Goal: Check status: Check status

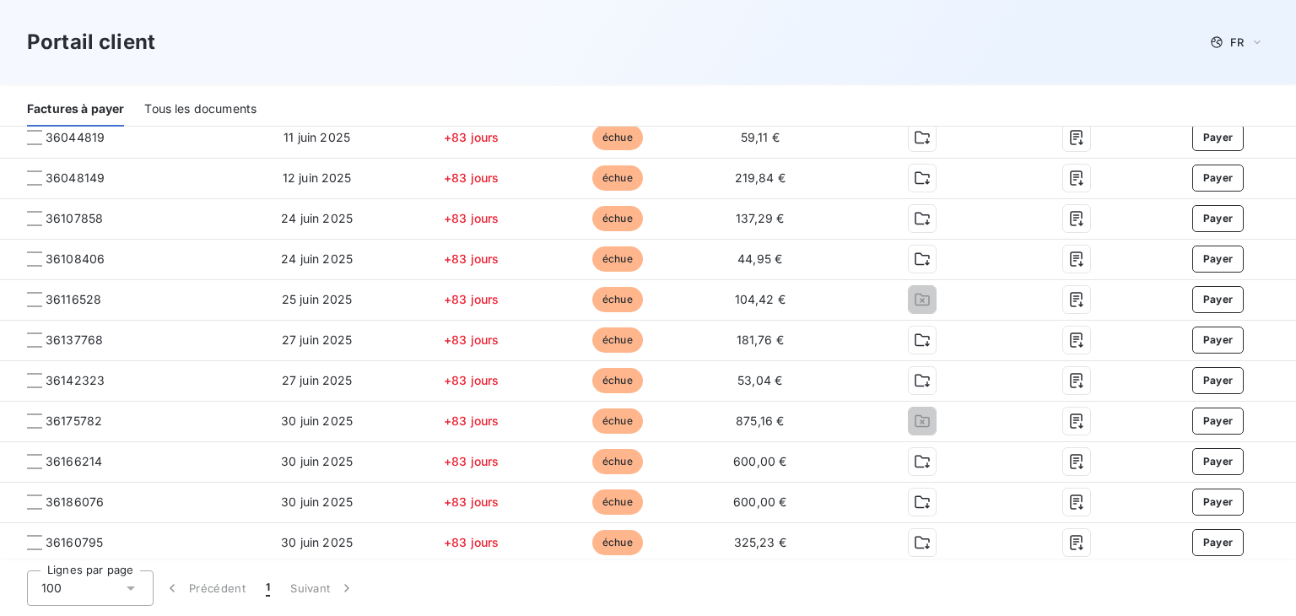
scroll to position [591, 0]
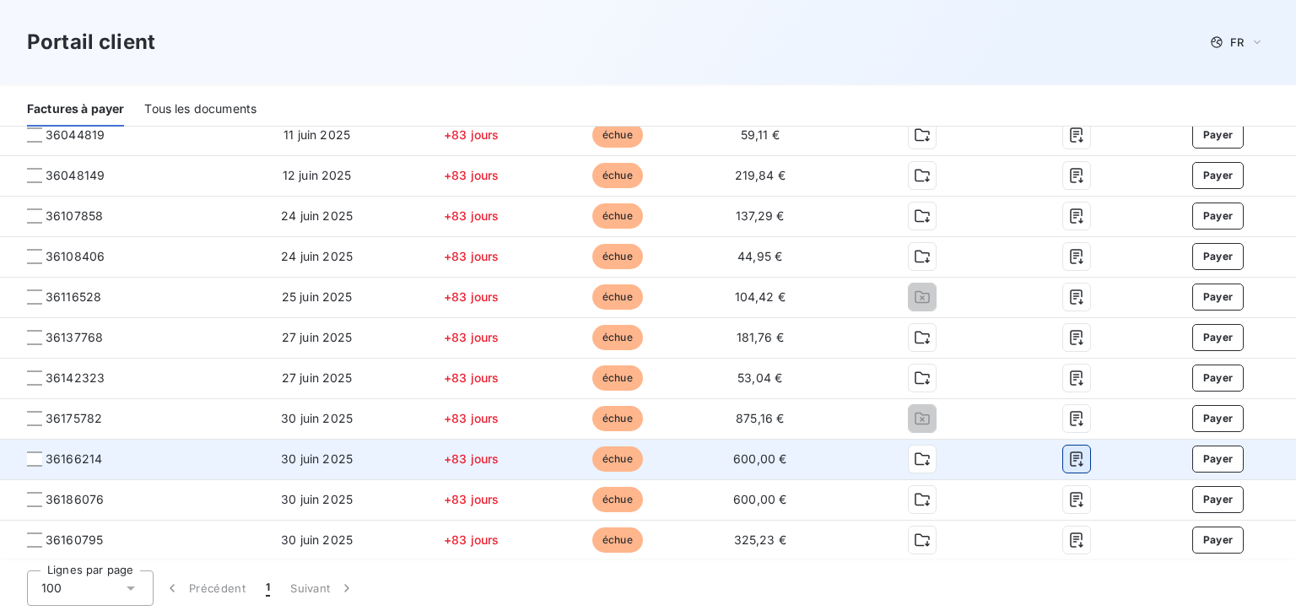
click at [1070, 461] on icon "button" at bounding box center [1076, 459] width 13 height 15
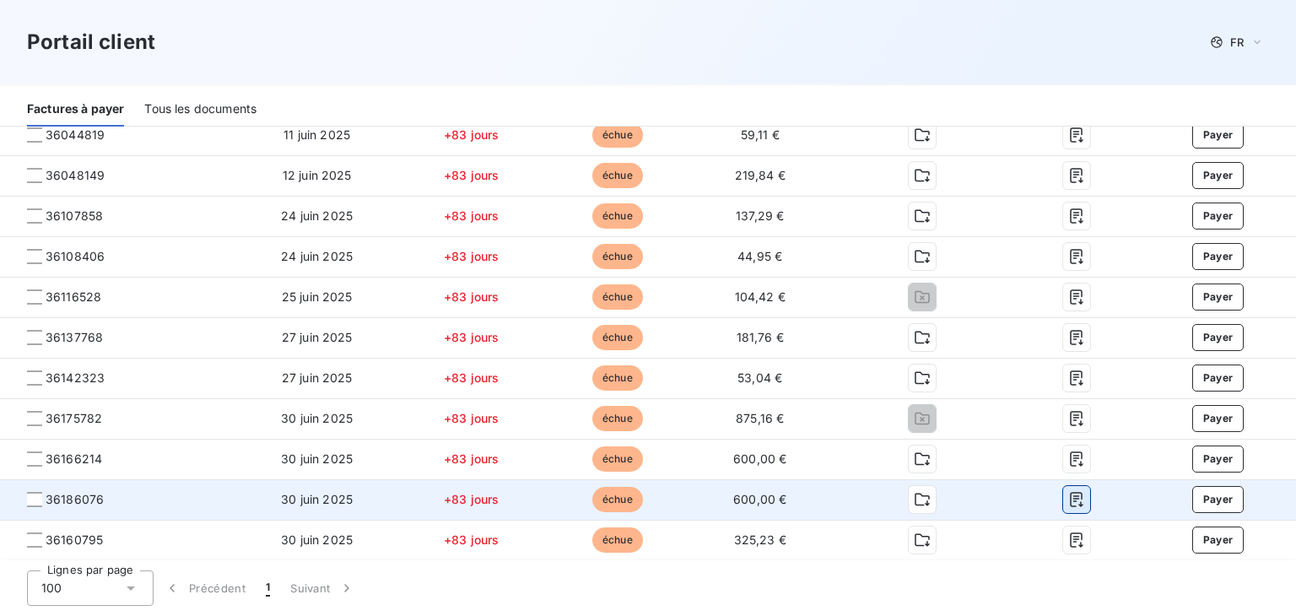
click at [1070, 499] on icon "button" at bounding box center [1076, 500] width 13 height 15
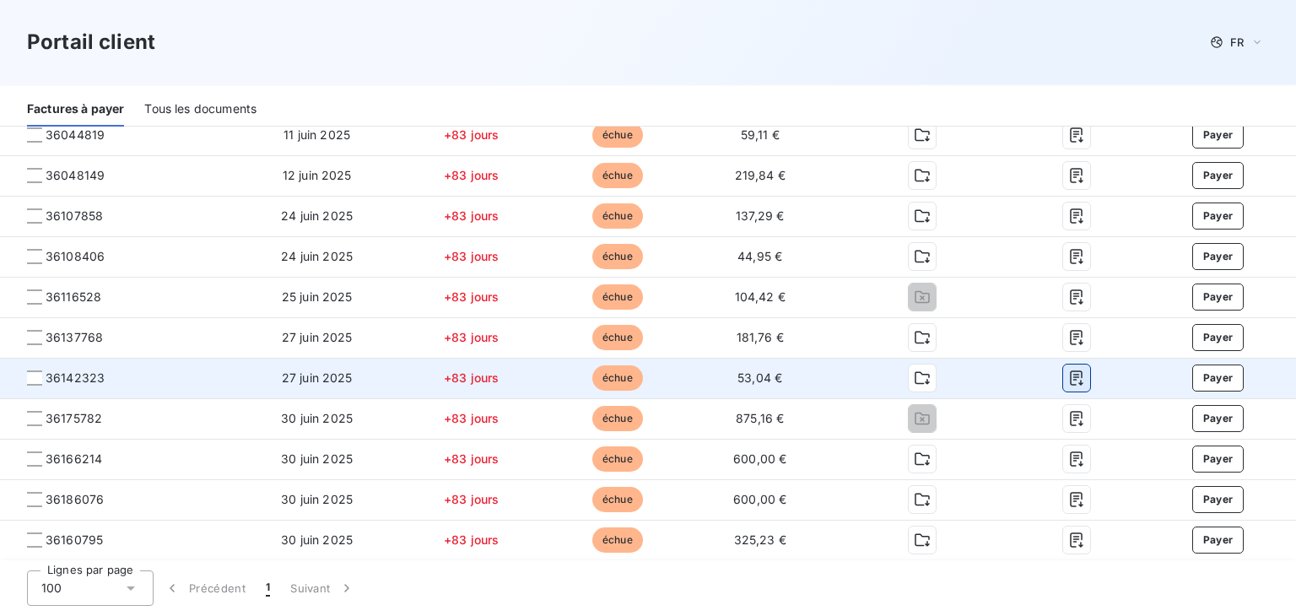
click at [1070, 374] on icon "button" at bounding box center [1076, 378] width 13 height 15
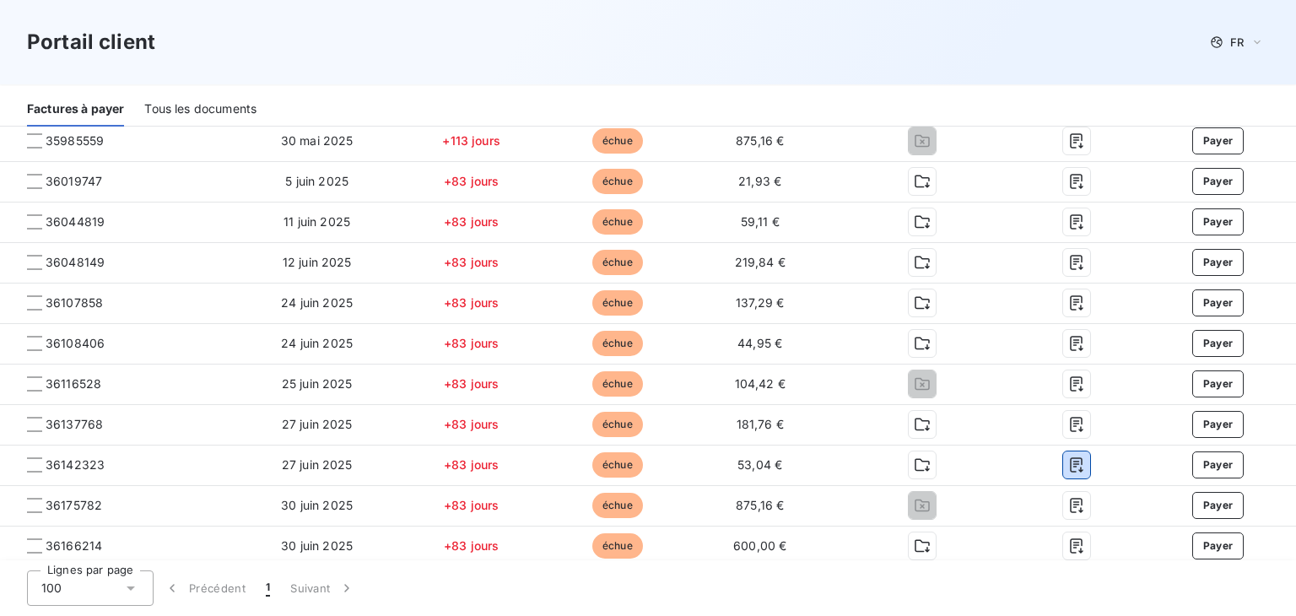
scroll to position [506, 0]
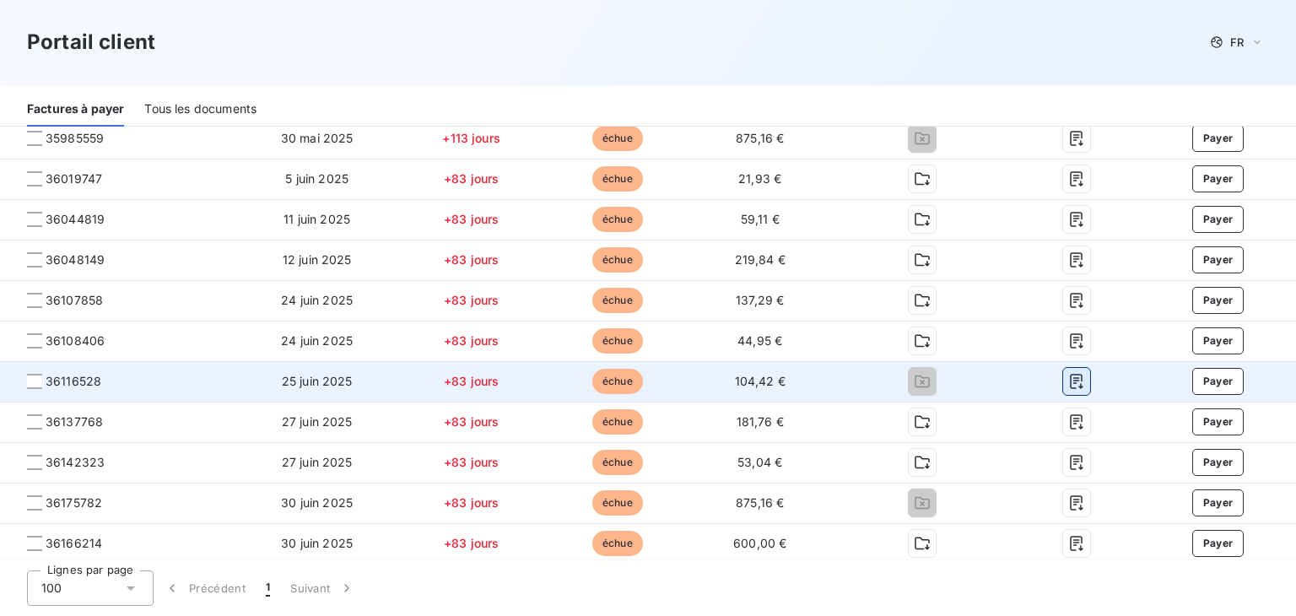
click at [1068, 382] on icon "button" at bounding box center [1076, 381] width 17 height 17
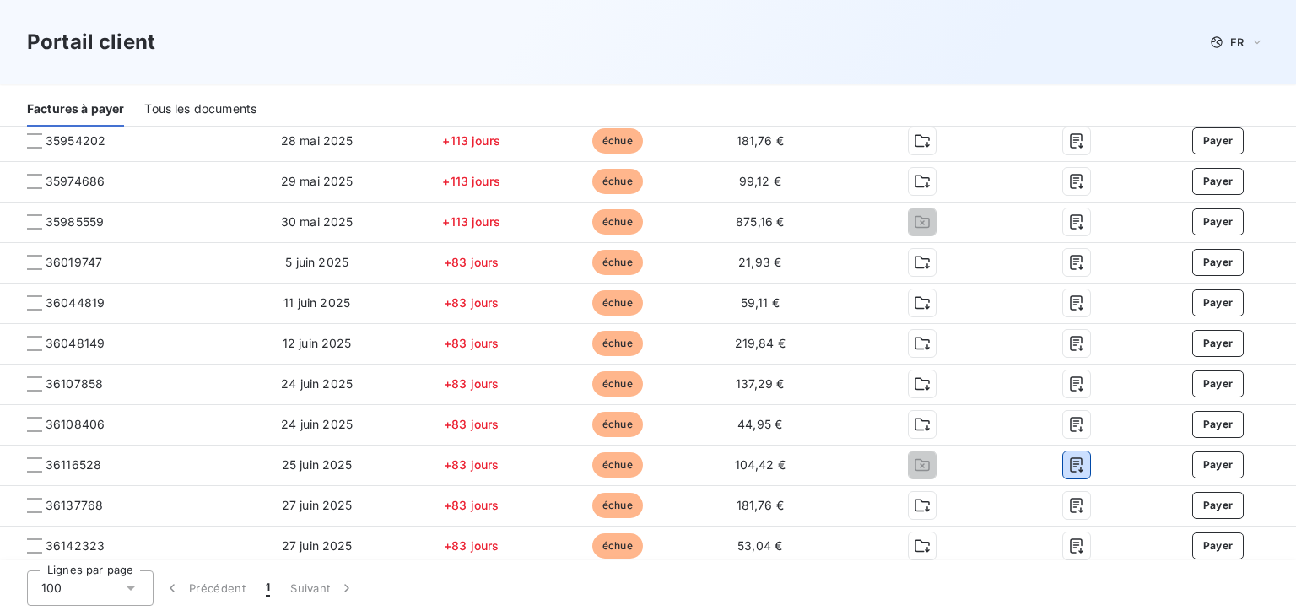
scroll to position [422, 0]
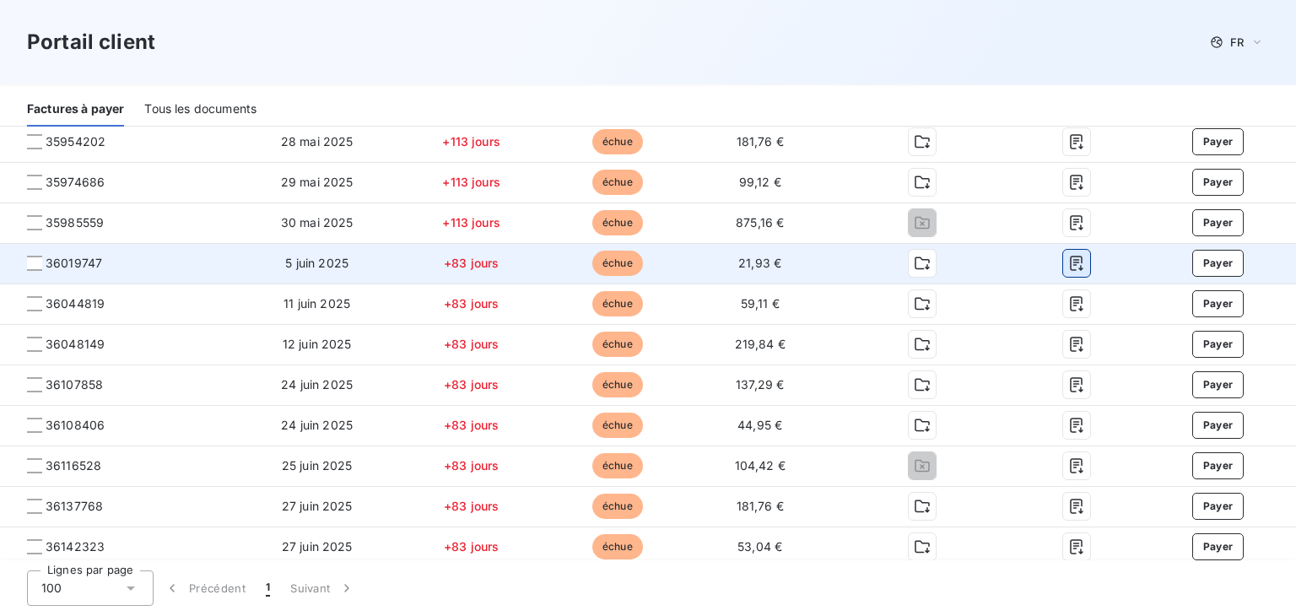
click at [1068, 264] on icon "button" at bounding box center [1076, 263] width 17 height 17
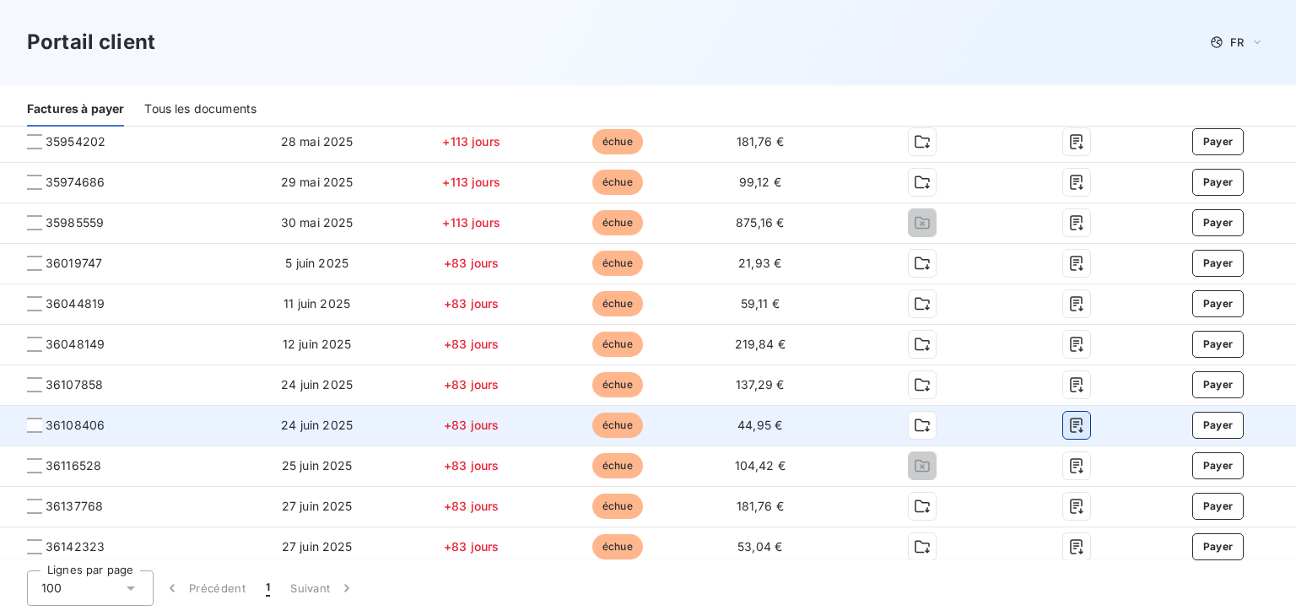
click at [1070, 425] on icon "button" at bounding box center [1076, 426] width 13 height 15
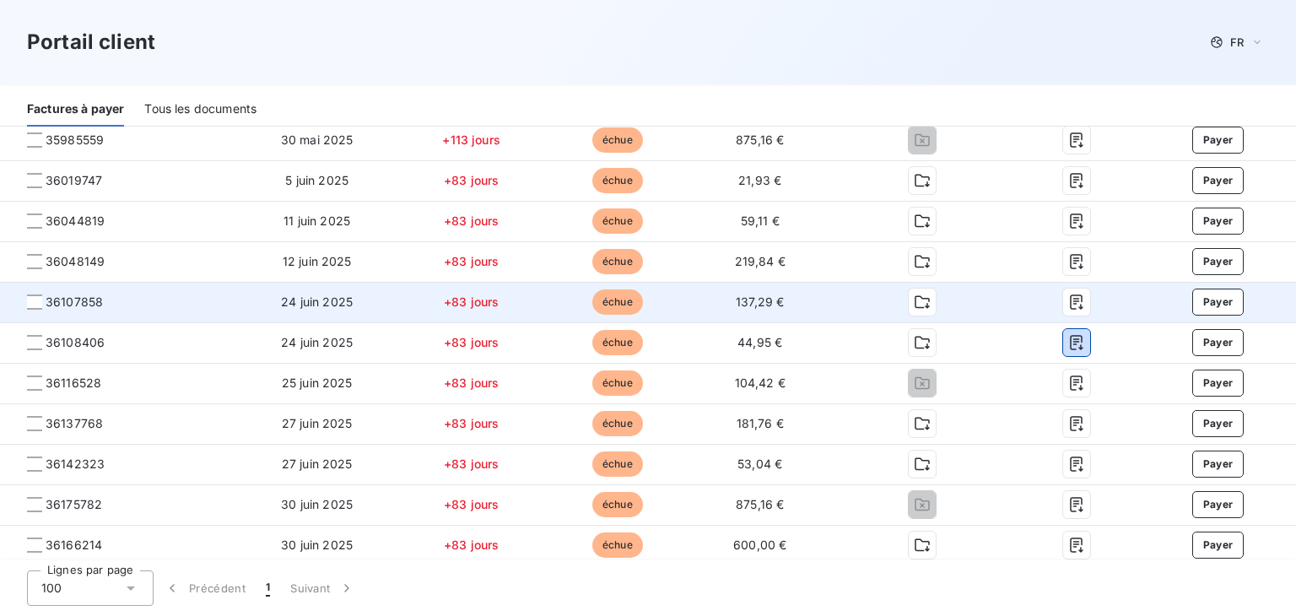
scroll to position [506, 0]
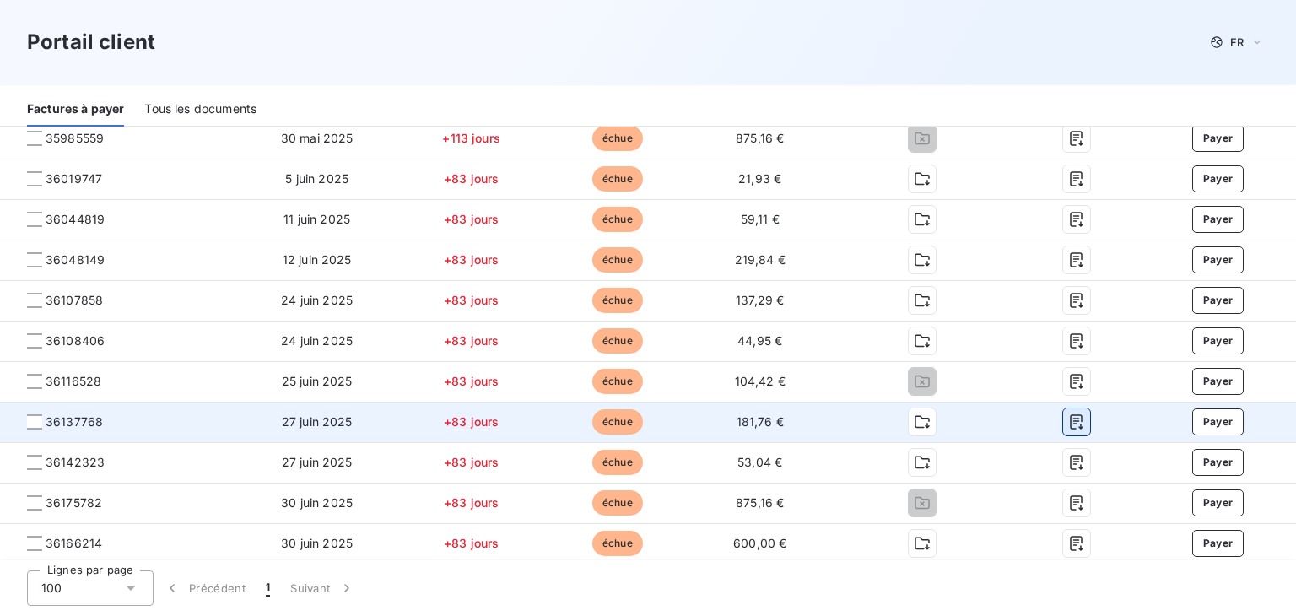
click at [1068, 425] on icon "button" at bounding box center [1076, 422] width 17 height 17
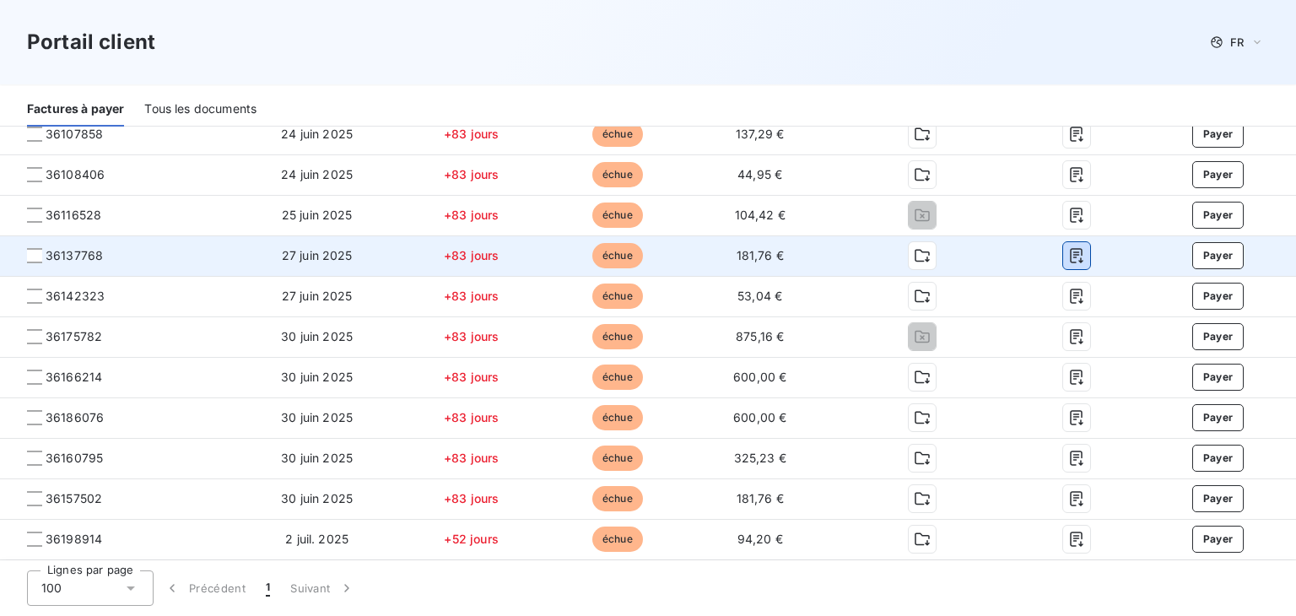
scroll to position [675, 0]
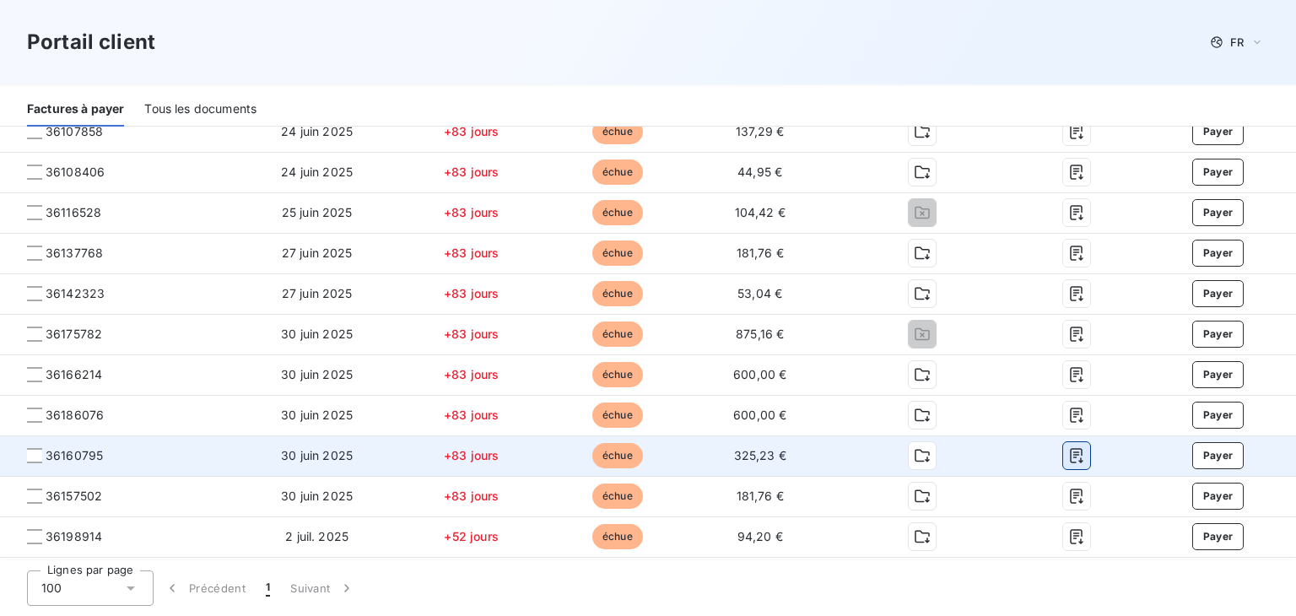
click at [1070, 454] on icon "button" at bounding box center [1076, 456] width 13 height 15
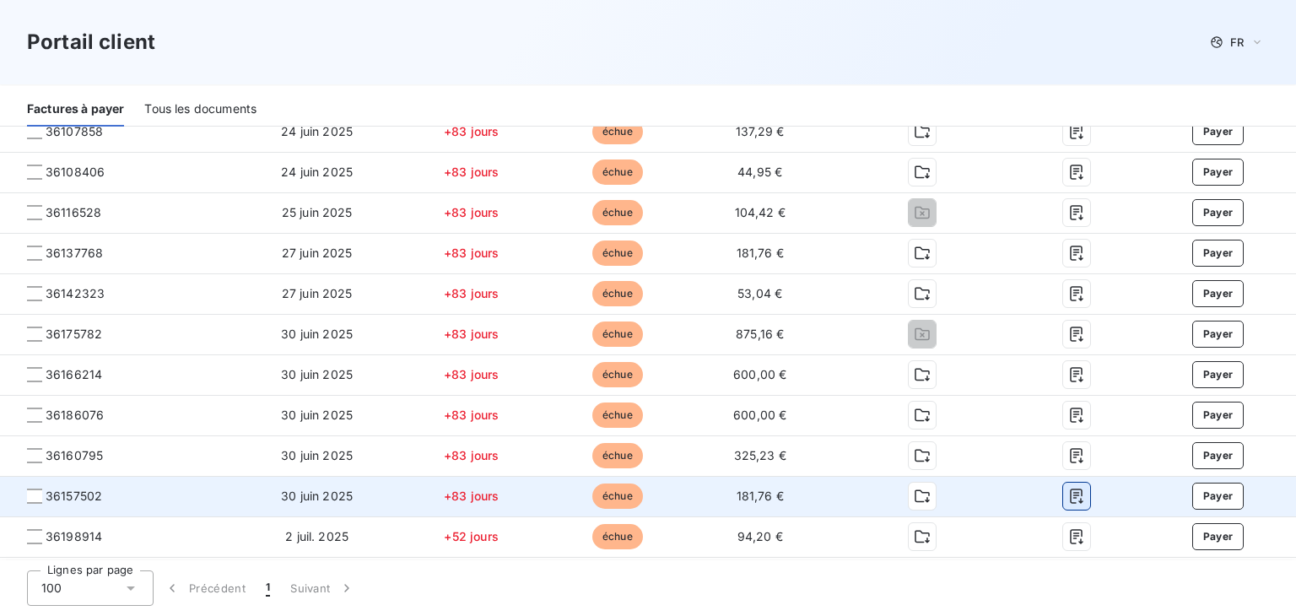
click at [1068, 504] on icon "button" at bounding box center [1076, 496] width 17 height 17
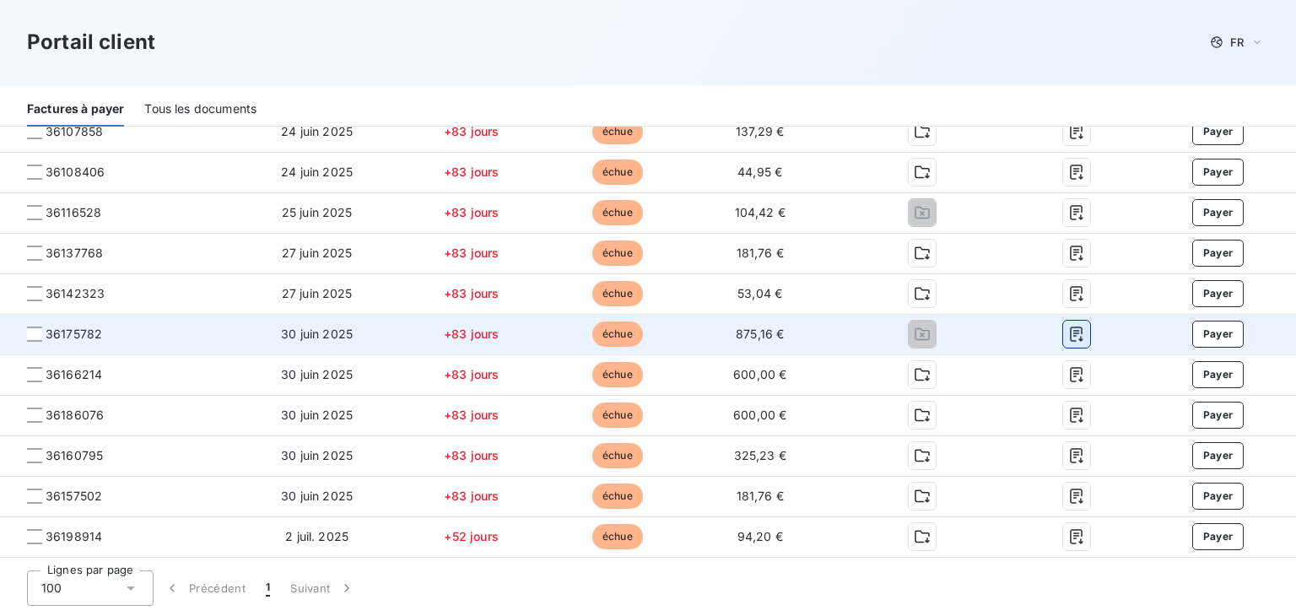
click at [1070, 332] on icon "button" at bounding box center [1076, 334] width 13 height 15
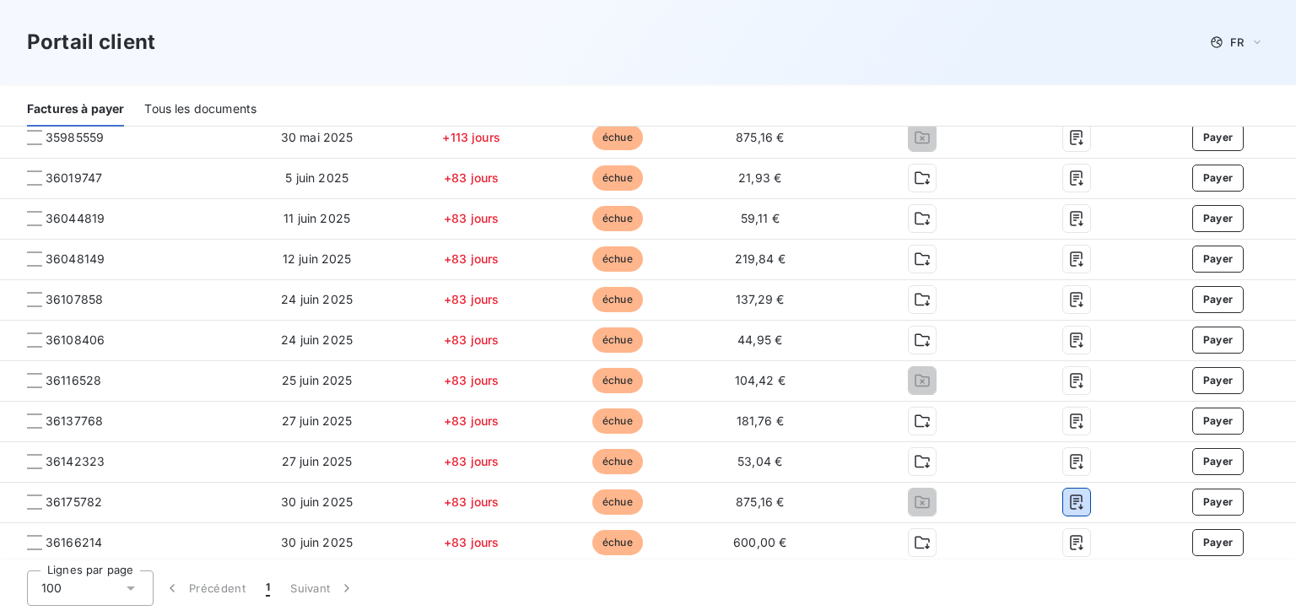
scroll to position [506, 0]
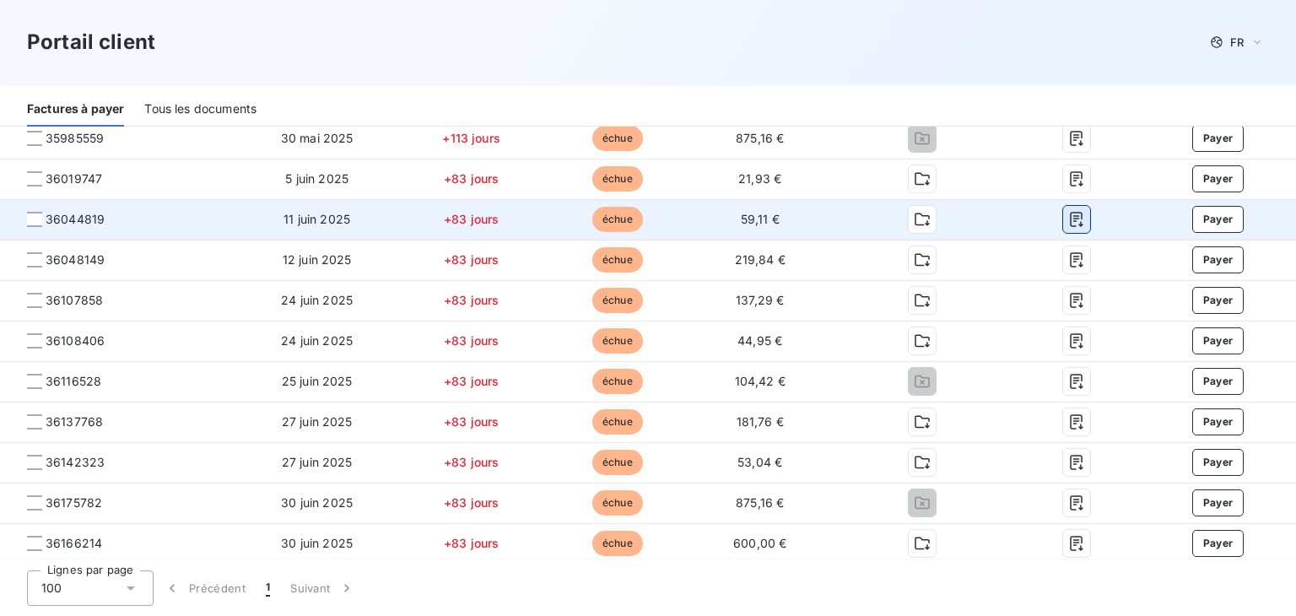
click at [1068, 222] on icon "button" at bounding box center [1076, 219] width 17 height 17
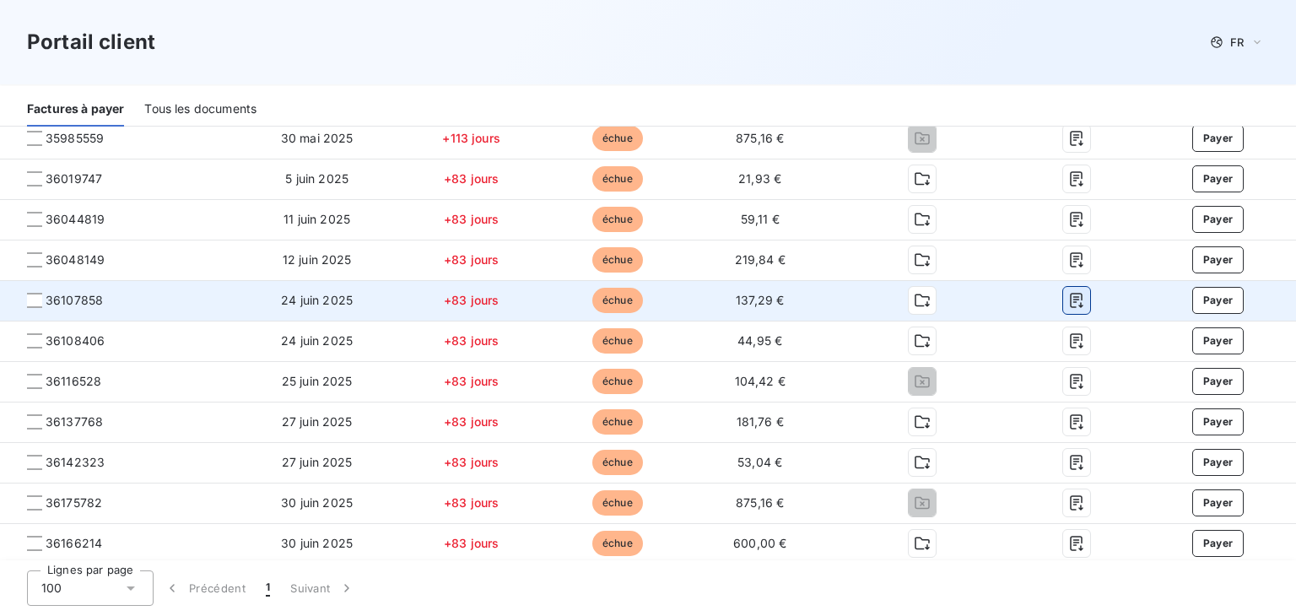
click at [1068, 301] on icon "button" at bounding box center [1076, 300] width 17 height 17
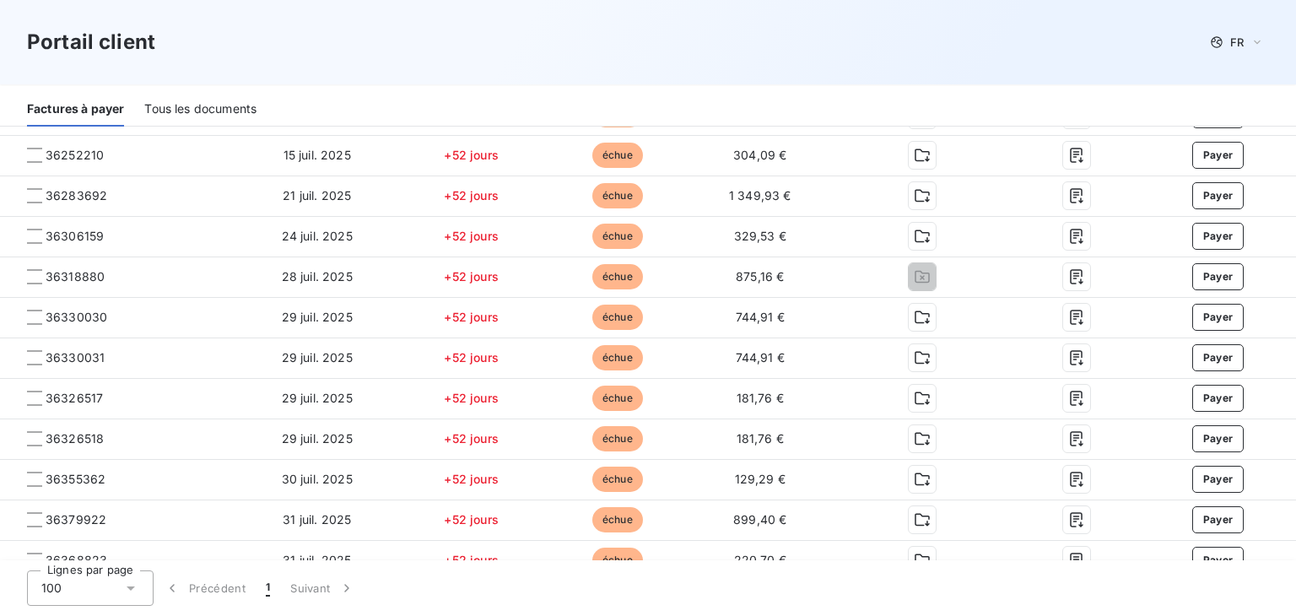
scroll to position [1266, 0]
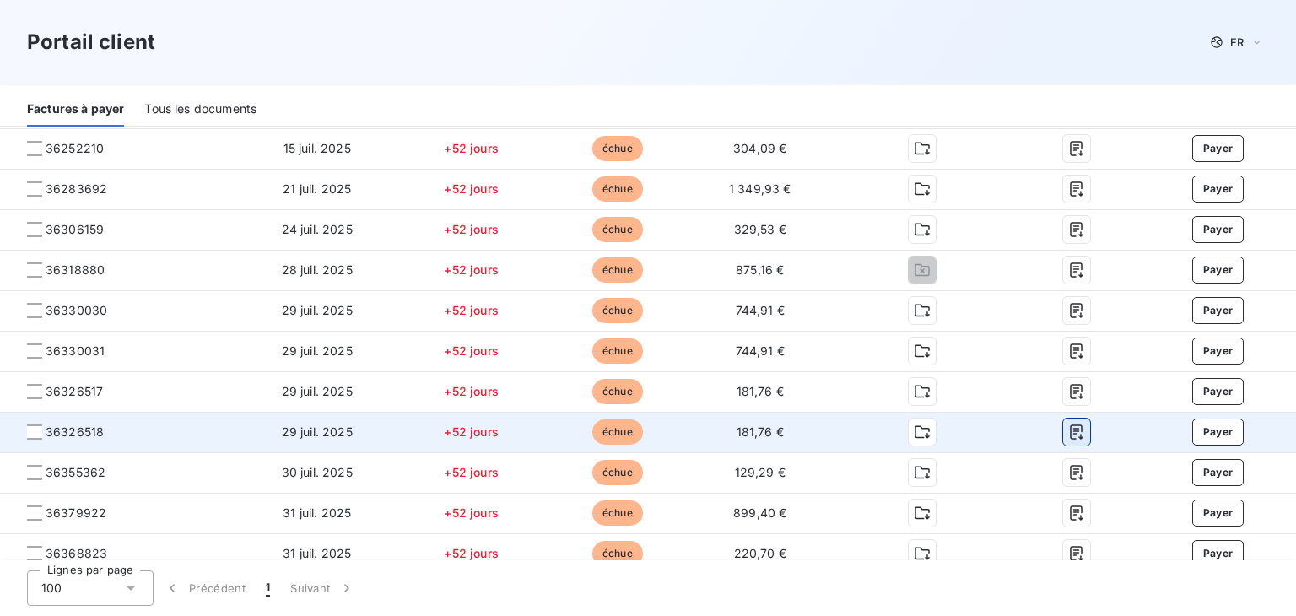
click at [1070, 430] on icon "button" at bounding box center [1076, 432] width 13 height 15
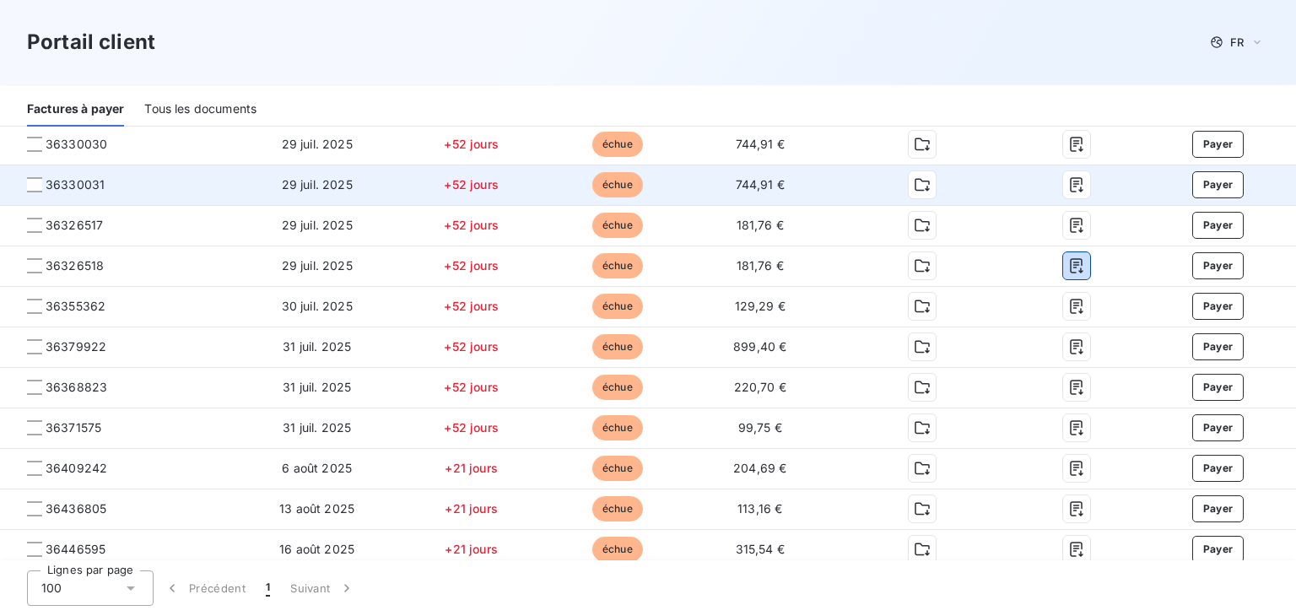
scroll to position [1435, 0]
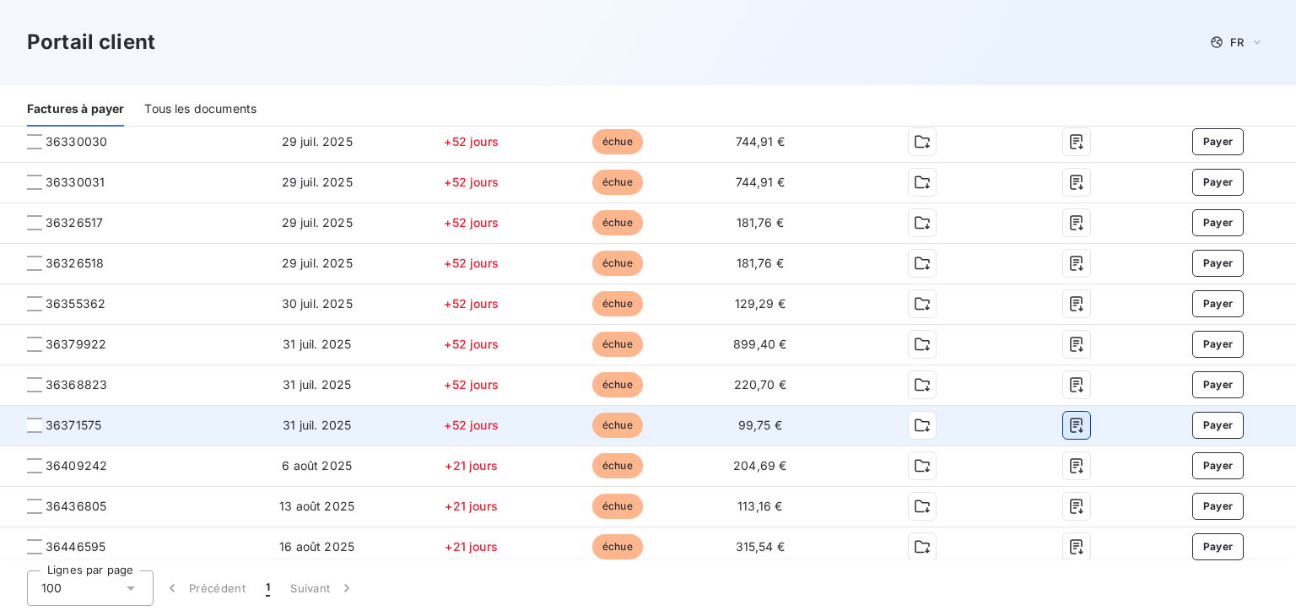
click at [1070, 424] on icon "button" at bounding box center [1076, 426] width 13 height 15
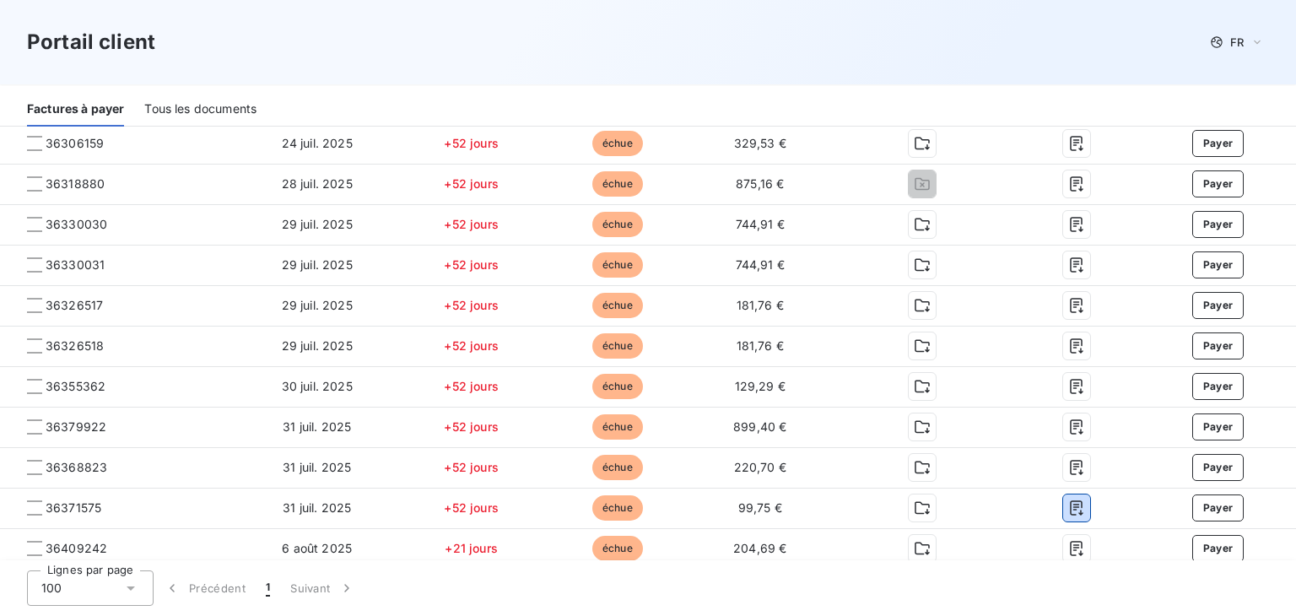
scroll to position [1350, 0]
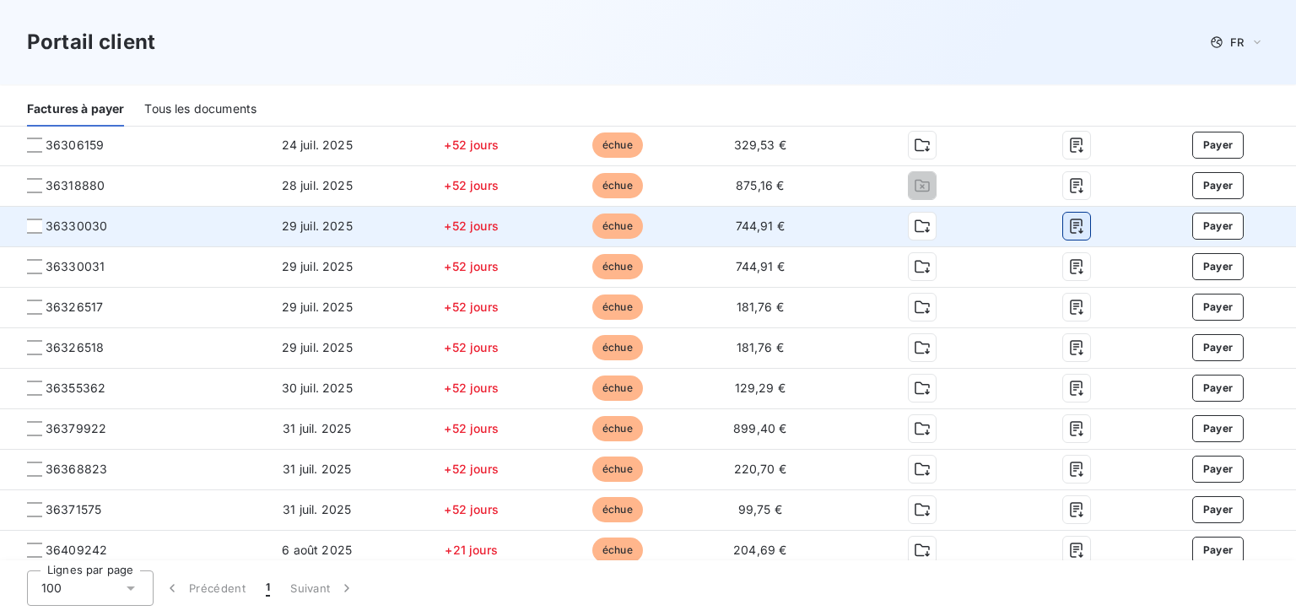
click at [1070, 229] on icon "button" at bounding box center [1076, 226] width 13 height 15
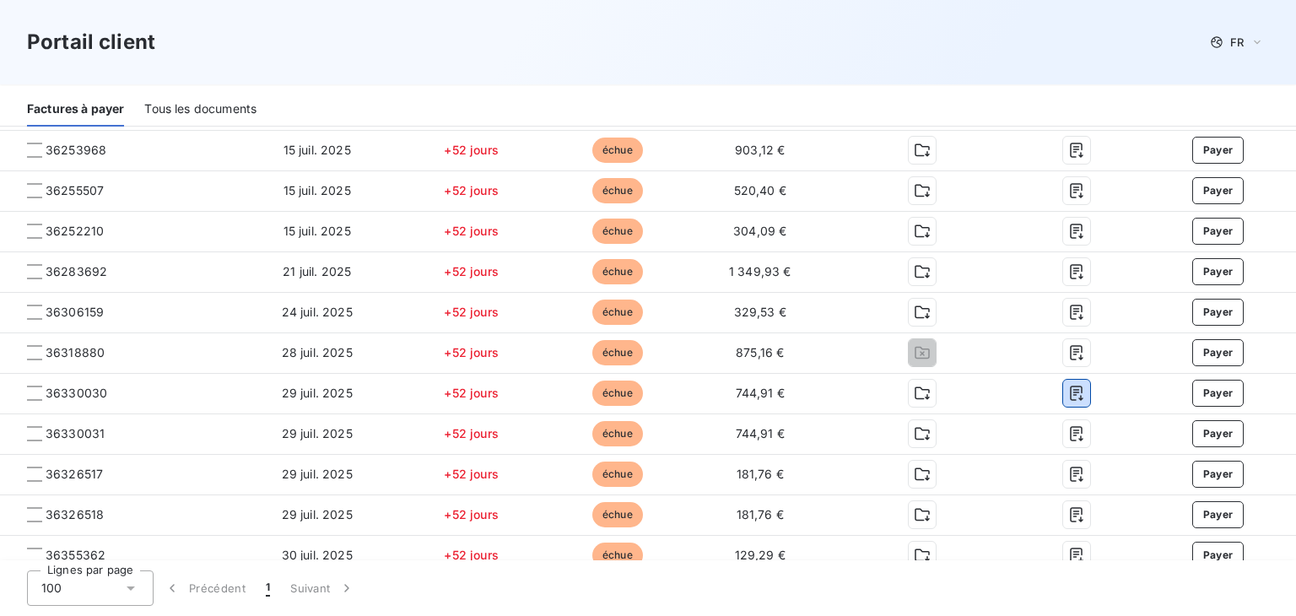
scroll to position [1182, 0]
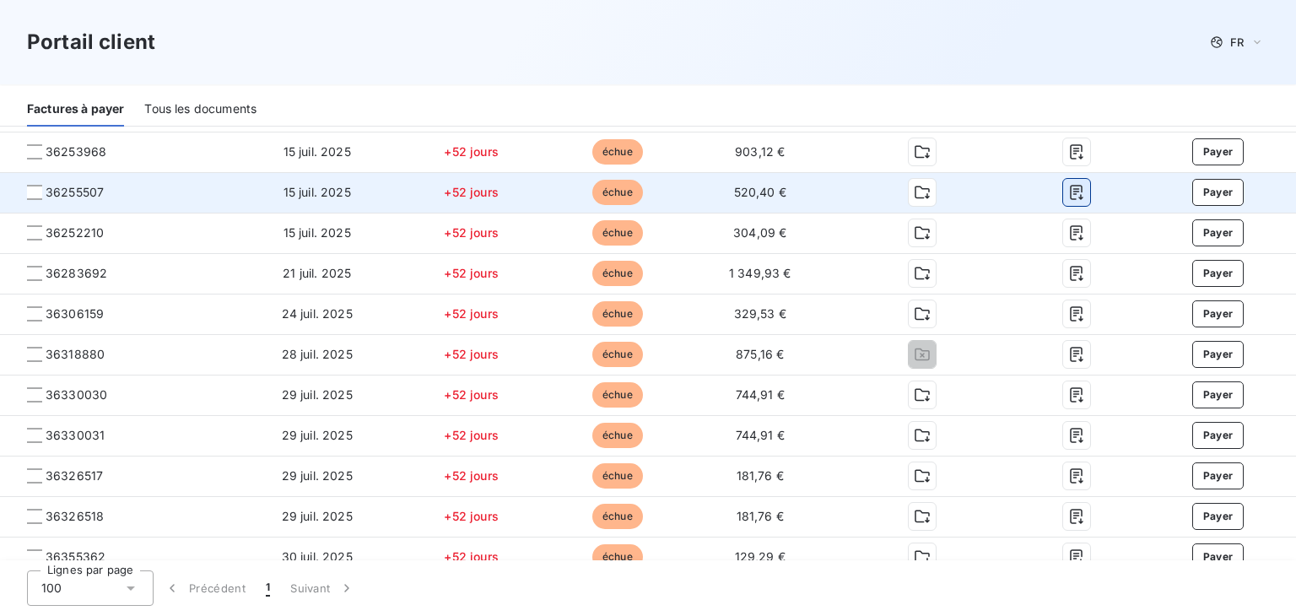
click at [1068, 193] on icon "button" at bounding box center [1076, 192] width 17 height 17
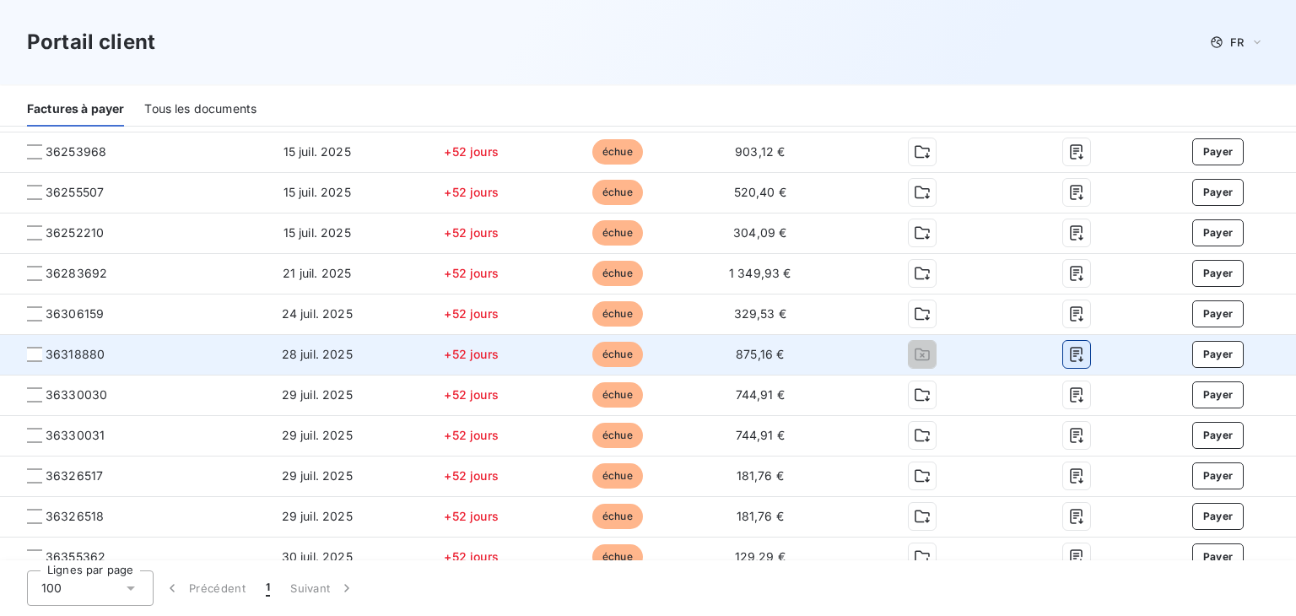
click at [1070, 356] on icon "button" at bounding box center [1076, 355] width 13 height 15
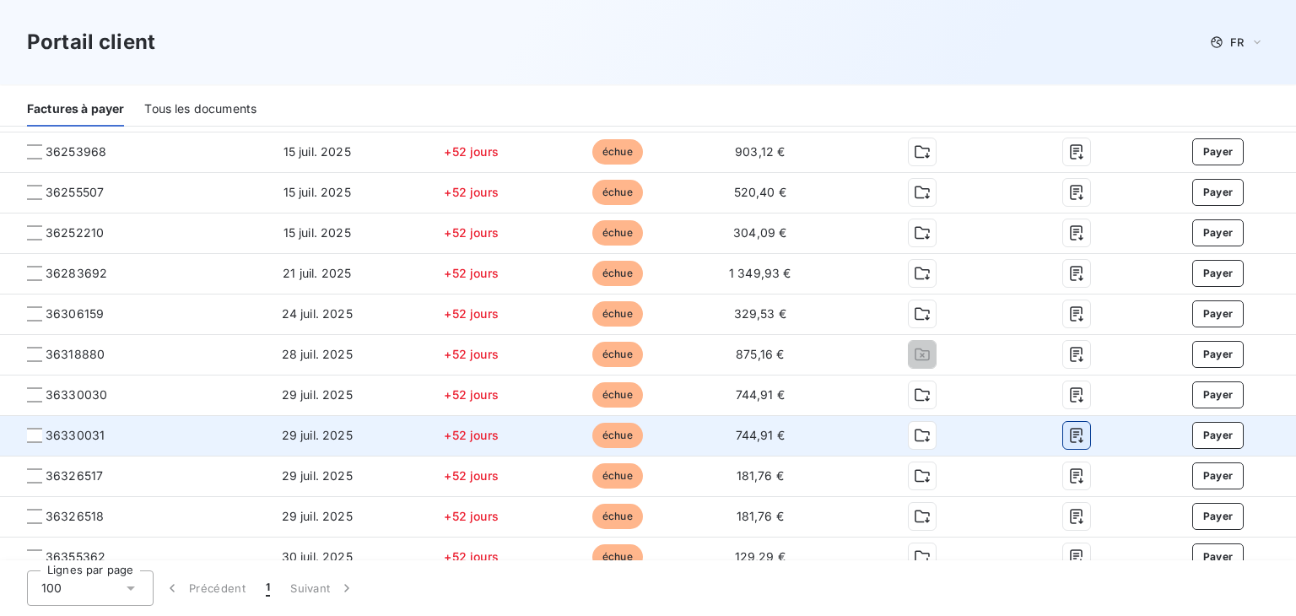
click at [1070, 437] on icon "button" at bounding box center [1076, 436] width 13 height 15
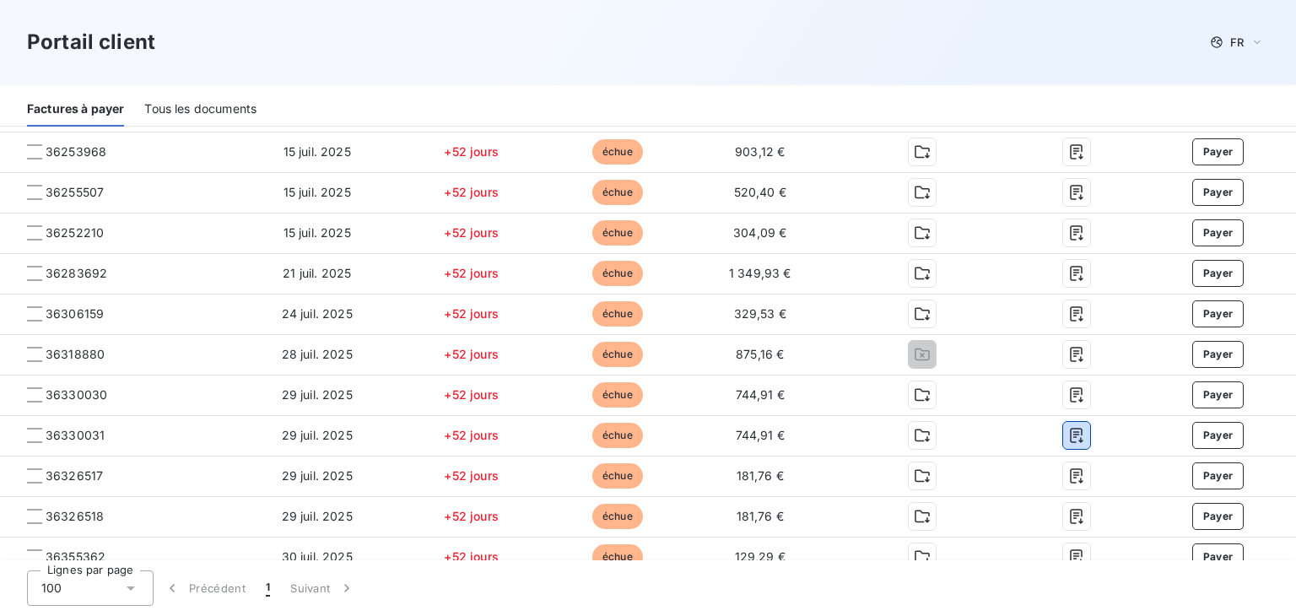
scroll to position [1339, 0]
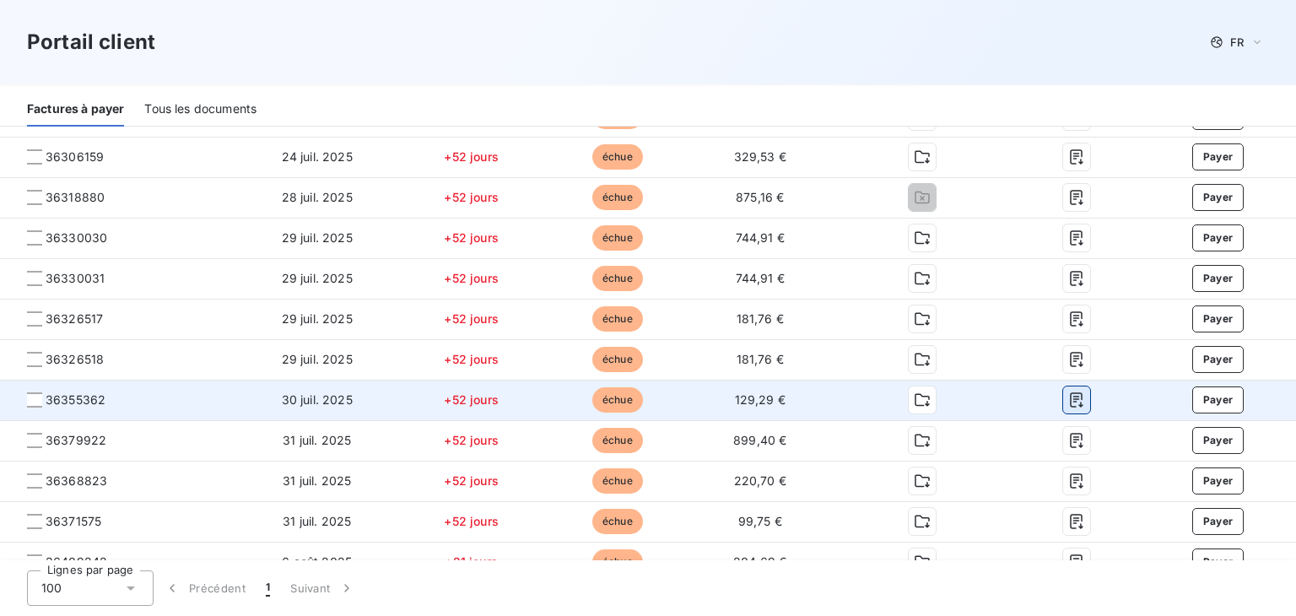
click at [1068, 403] on icon "button" at bounding box center [1076, 400] width 17 height 17
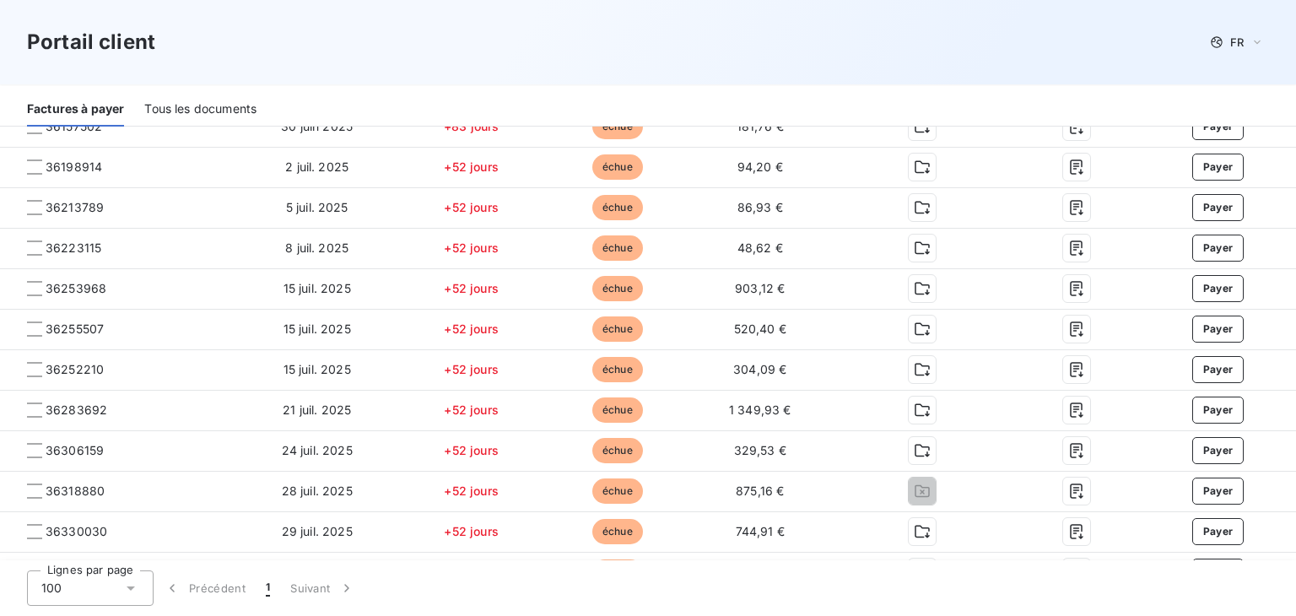
scroll to position [1085, 0]
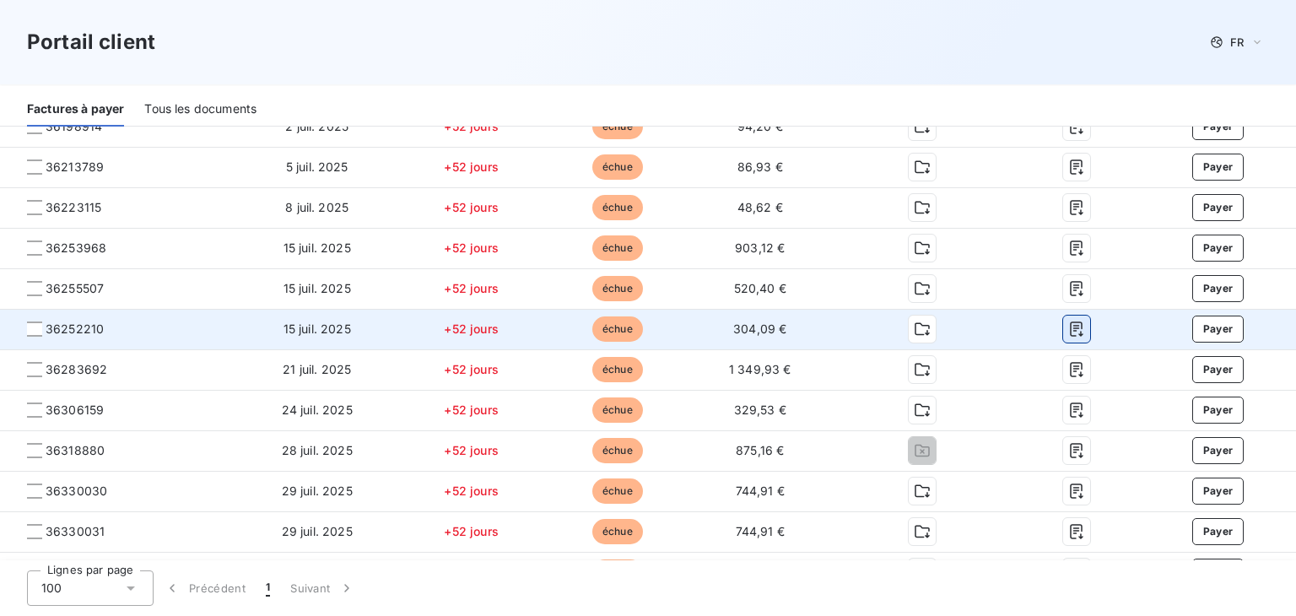
click at [1068, 331] on icon "button" at bounding box center [1076, 329] width 17 height 17
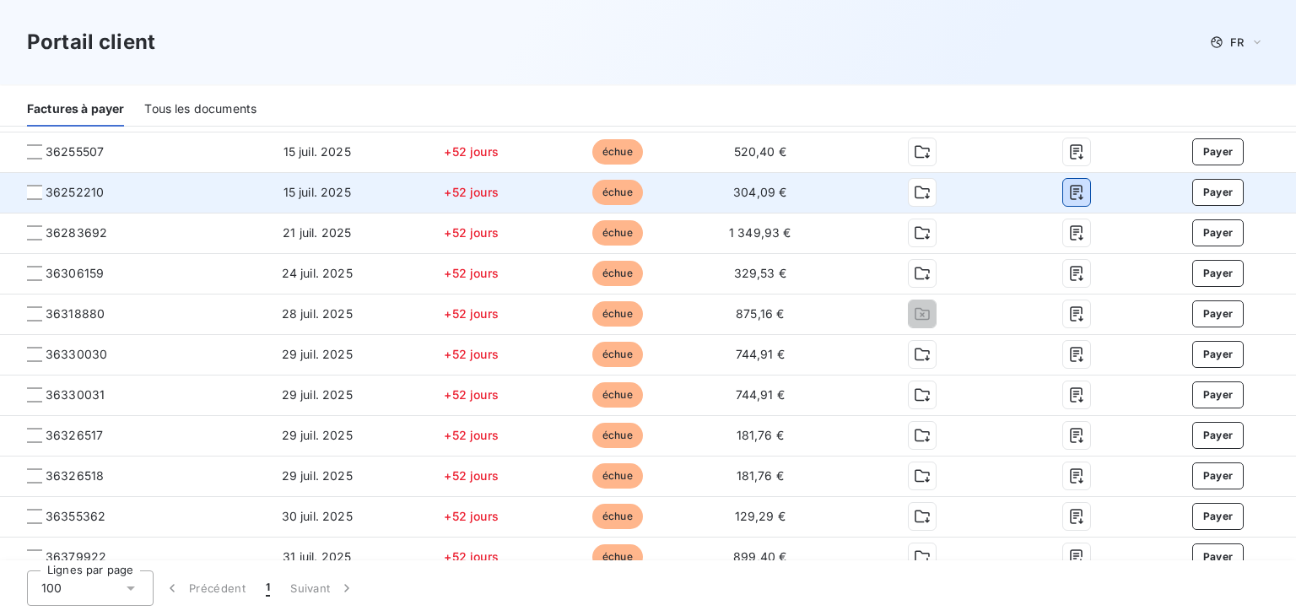
scroll to position [1254, 0]
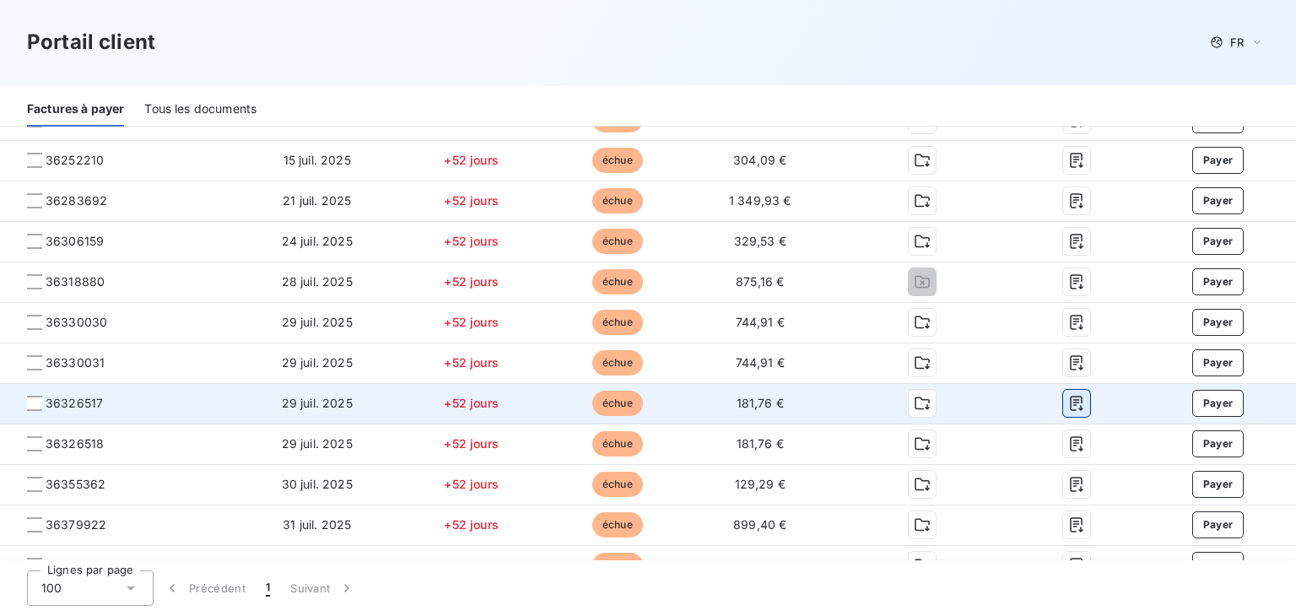
click at [1070, 399] on icon "button" at bounding box center [1076, 404] width 13 height 15
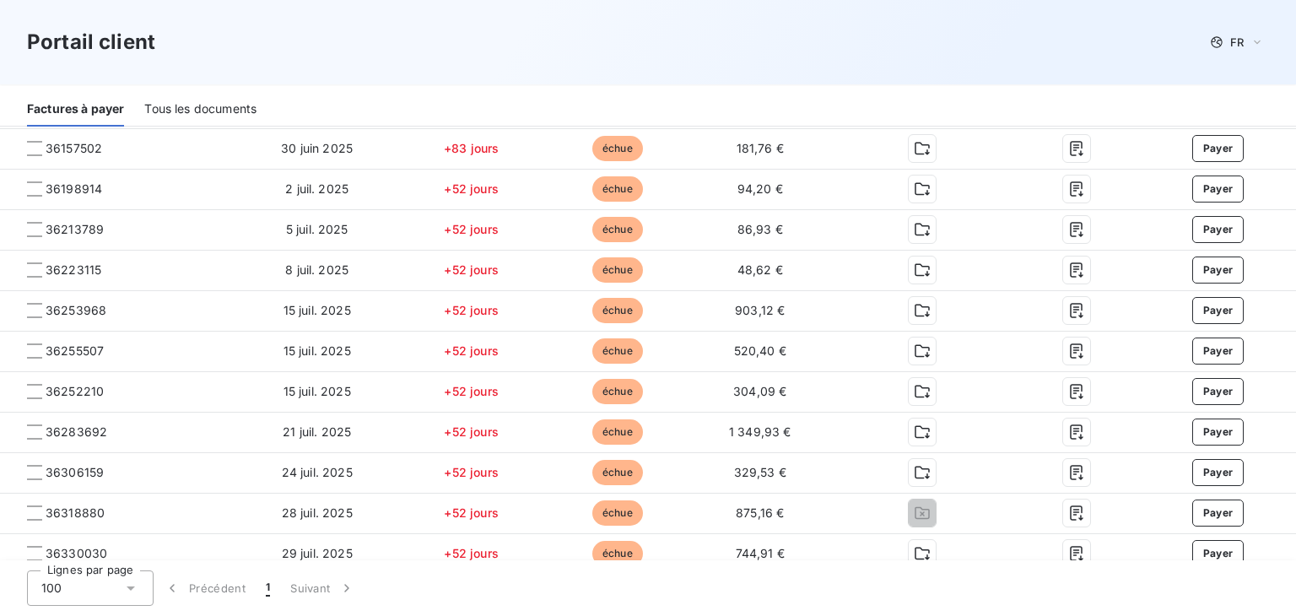
scroll to position [1013, 0]
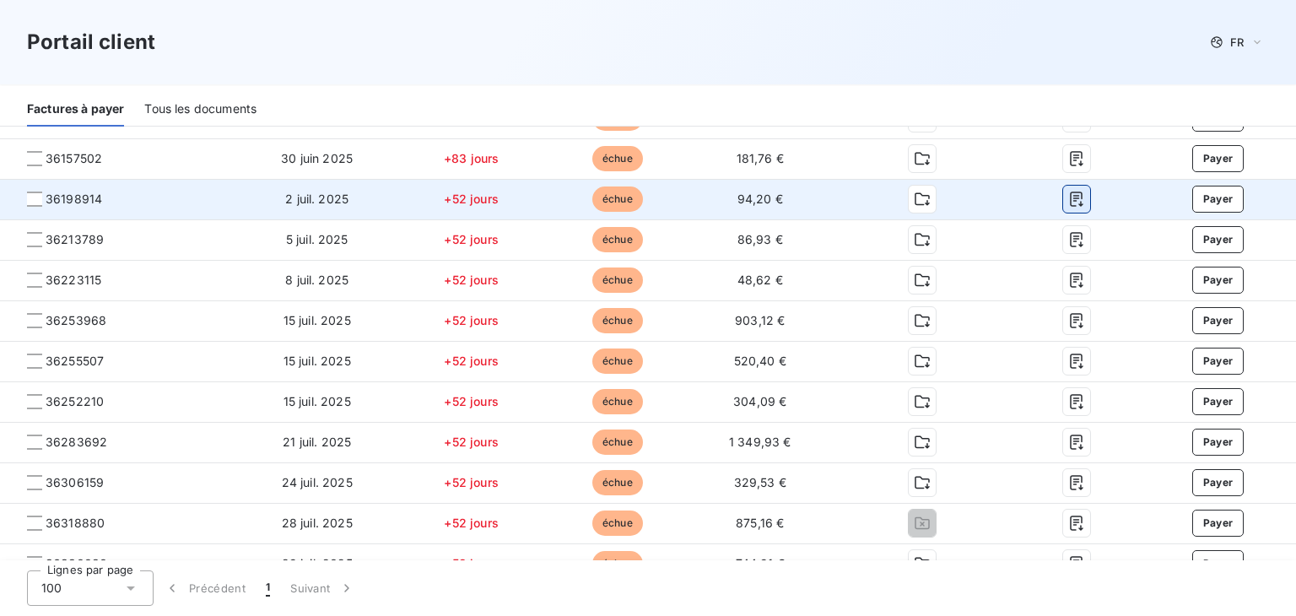
click at [1068, 198] on icon "button" at bounding box center [1076, 199] width 17 height 17
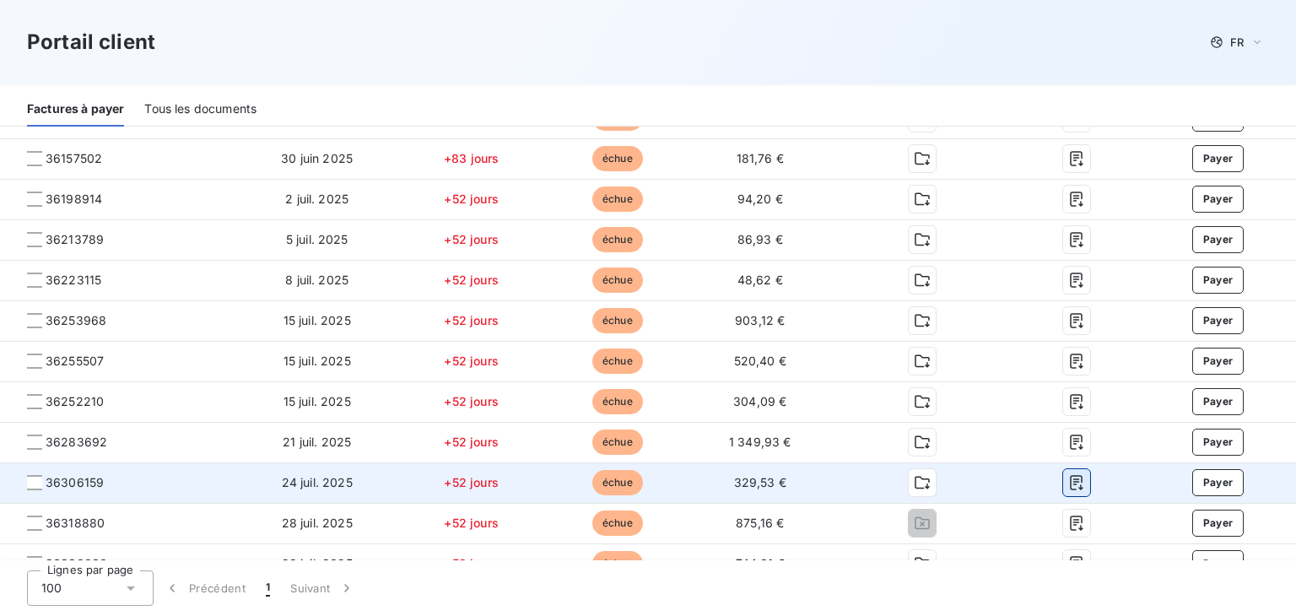
click at [1065, 473] on button "button" at bounding box center [1076, 482] width 27 height 27
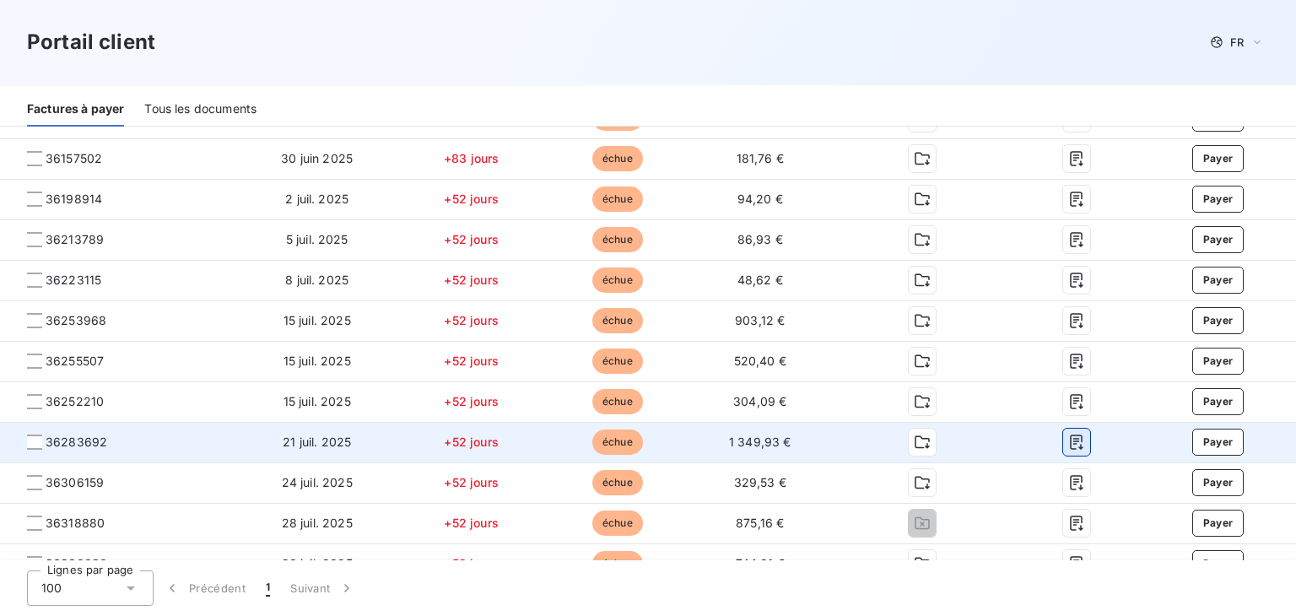
click at [1068, 443] on icon "button" at bounding box center [1076, 442] width 17 height 17
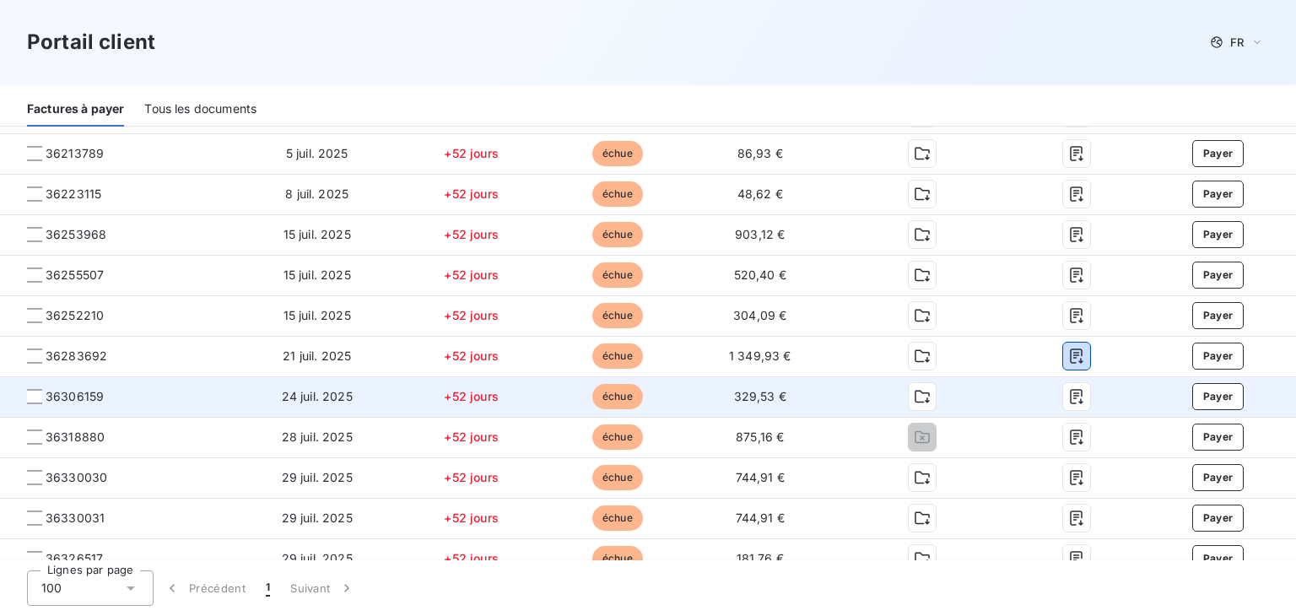
scroll to position [1097, 0]
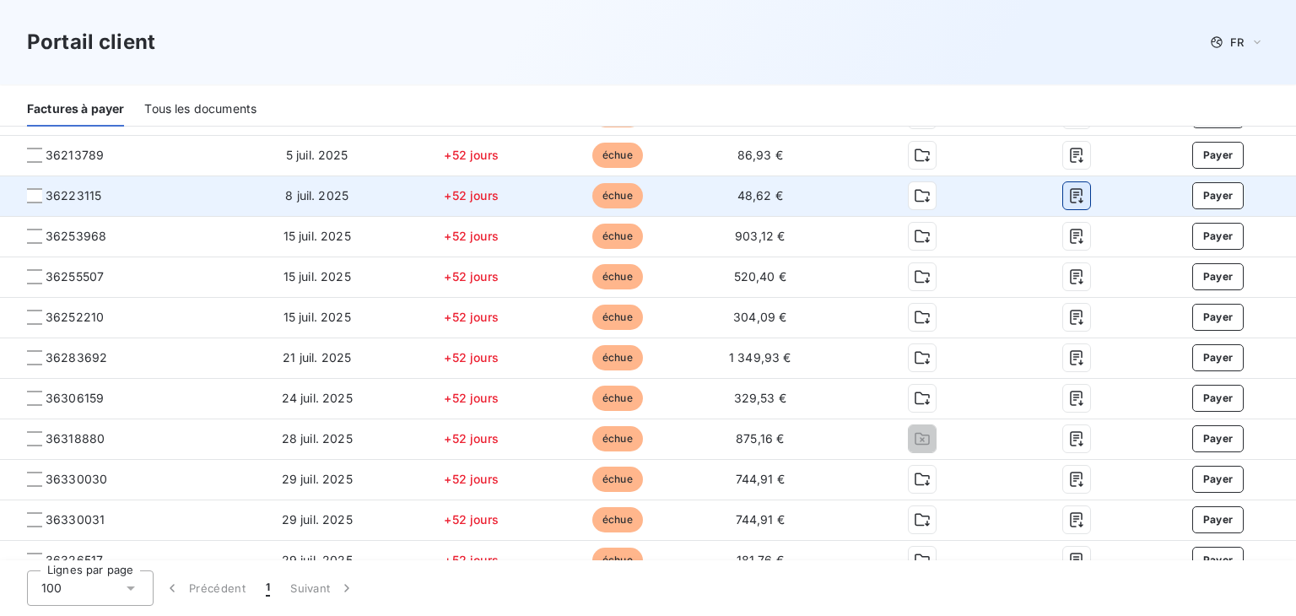
click at [1070, 194] on icon "button" at bounding box center [1076, 196] width 13 height 15
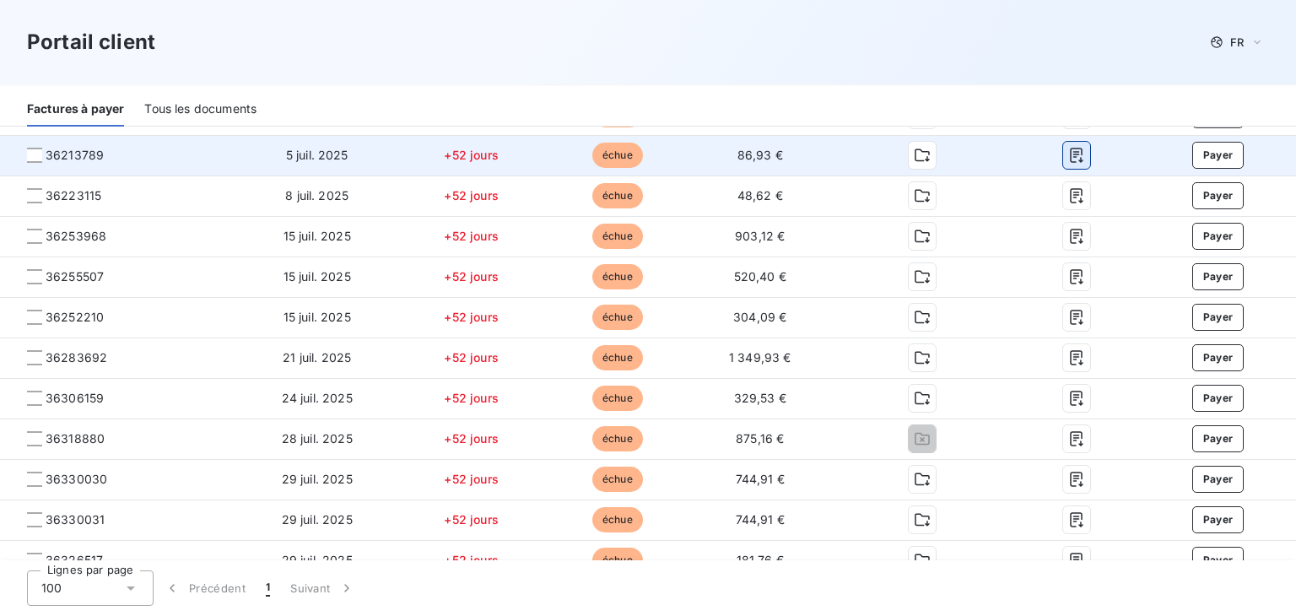
click at [1068, 153] on icon "button" at bounding box center [1076, 155] width 17 height 17
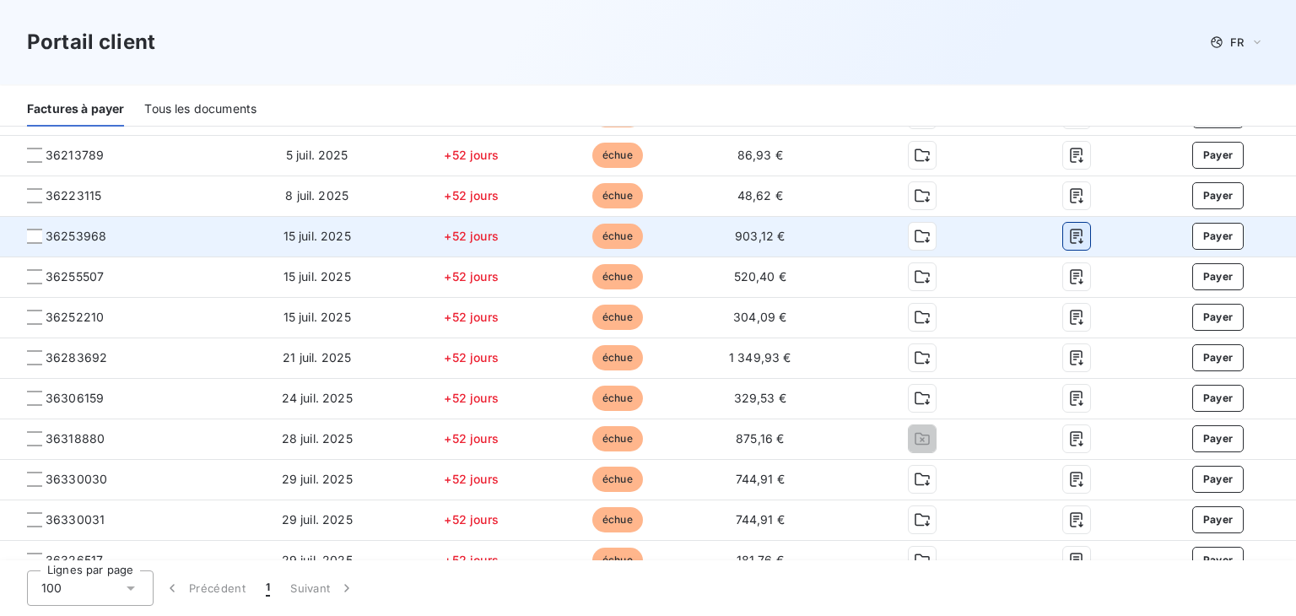
click at [1074, 241] on button "button" at bounding box center [1076, 236] width 27 height 27
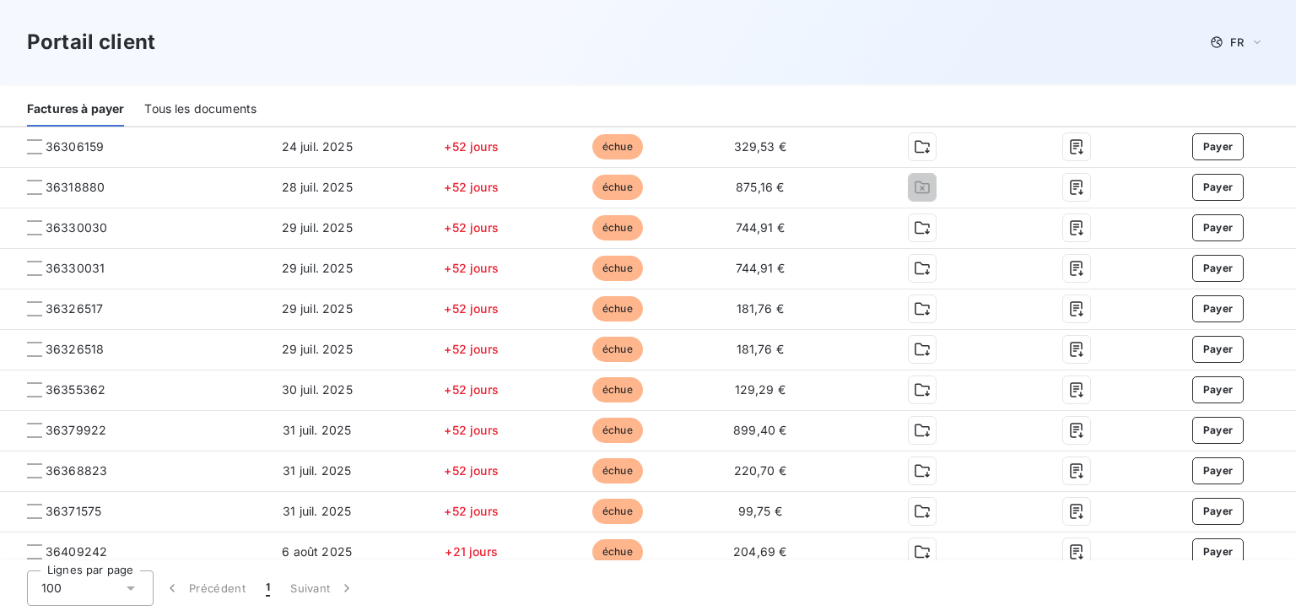
scroll to position [1350, 0]
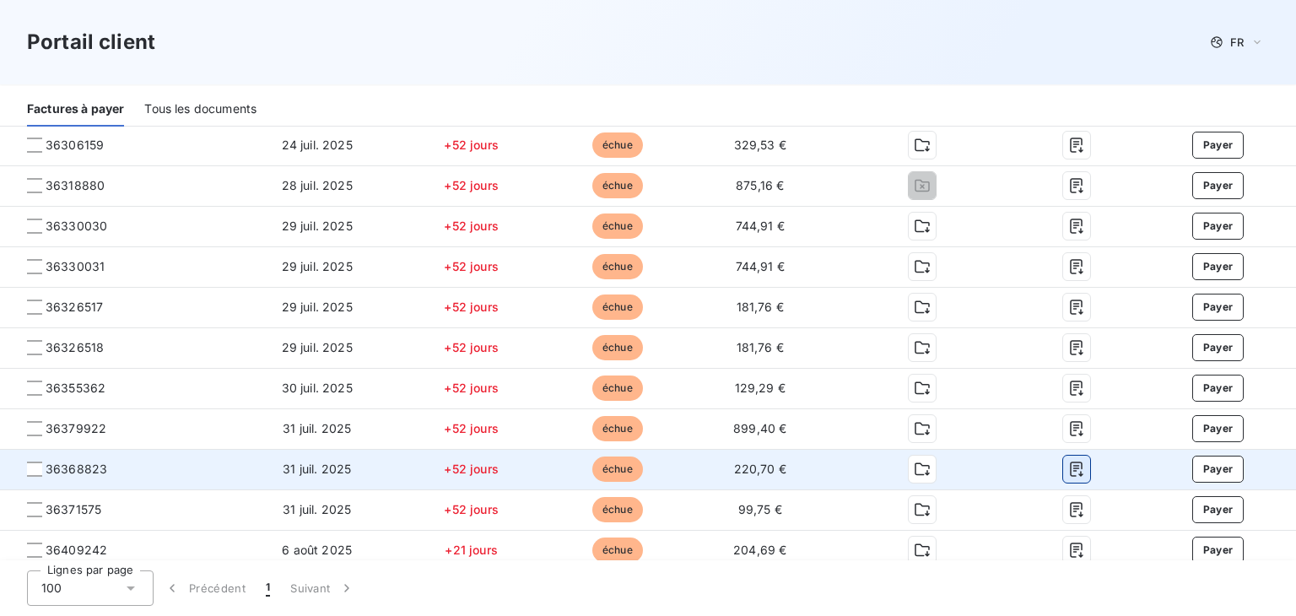
click at [1070, 465] on icon "button" at bounding box center [1076, 470] width 13 height 15
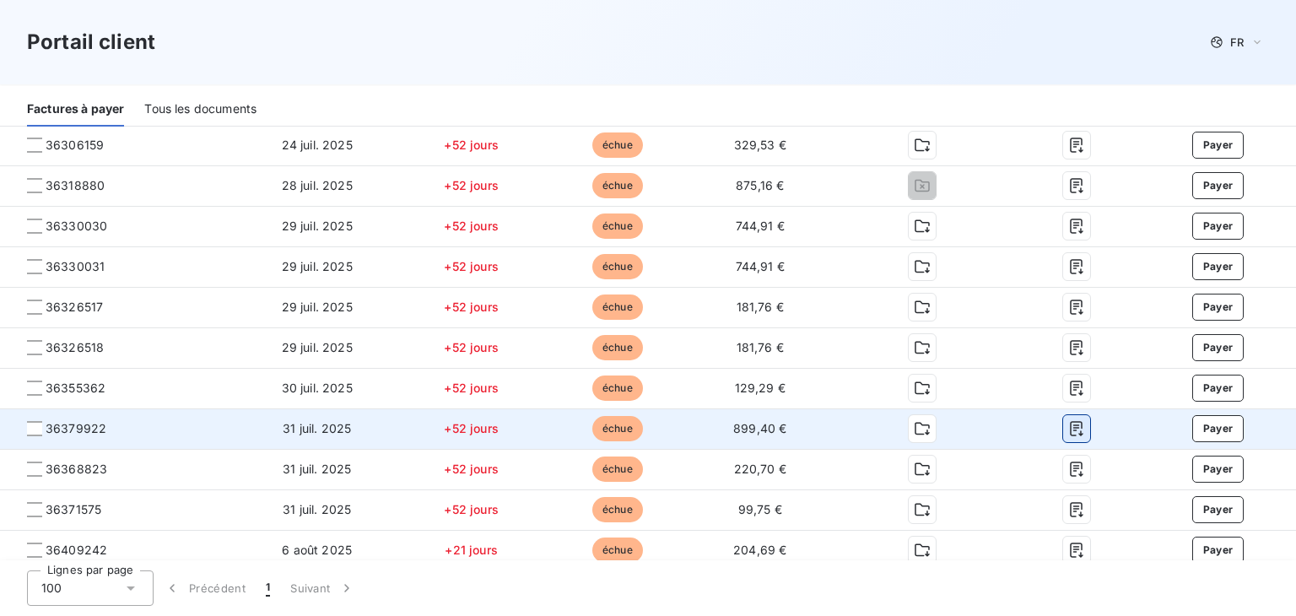
click at [1068, 424] on icon "button" at bounding box center [1076, 428] width 17 height 17
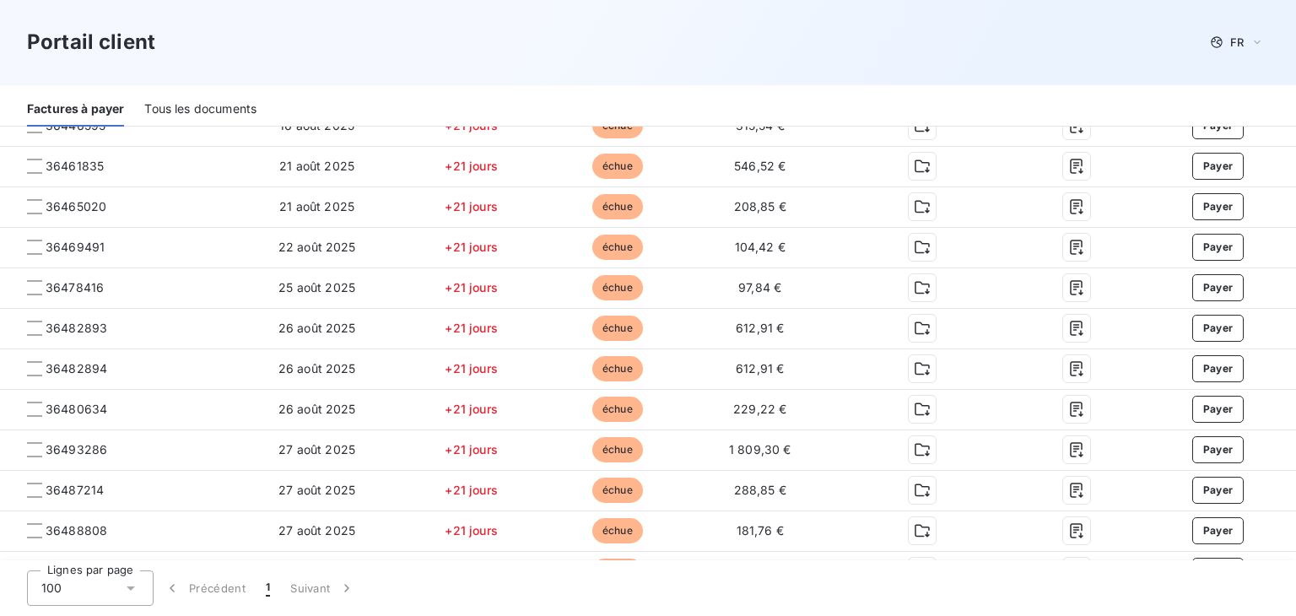
scroll to position [1857, 0]
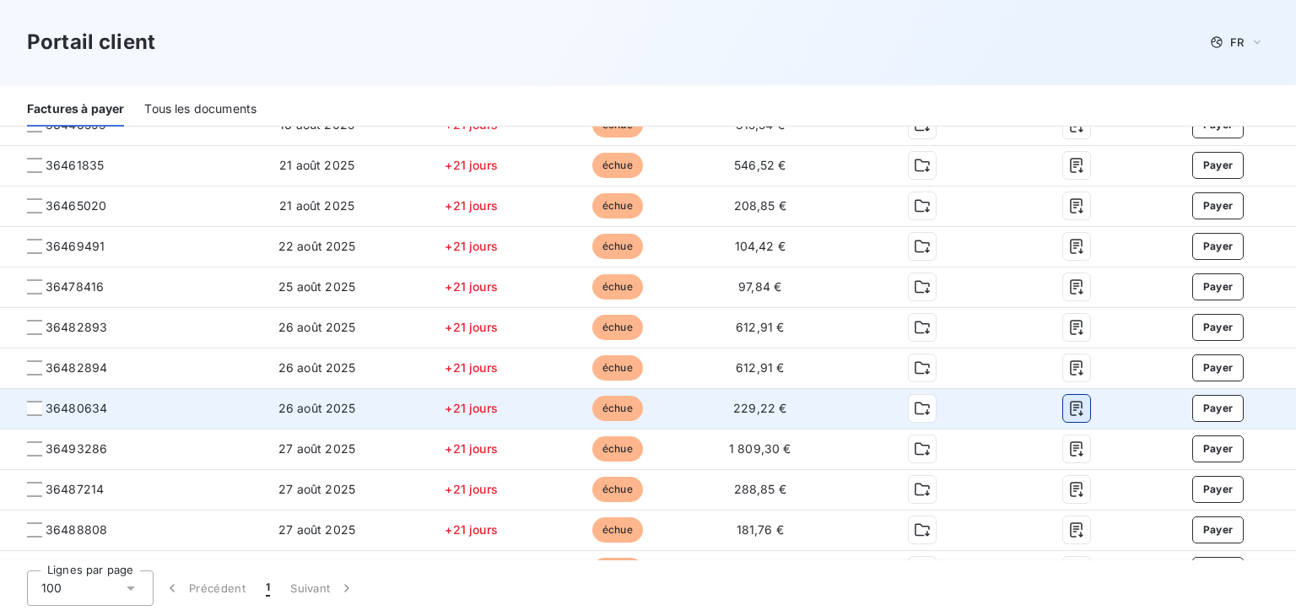
click at [1068, 409] on icon "button" at bounding box center [1076, 408] width 17 height 17
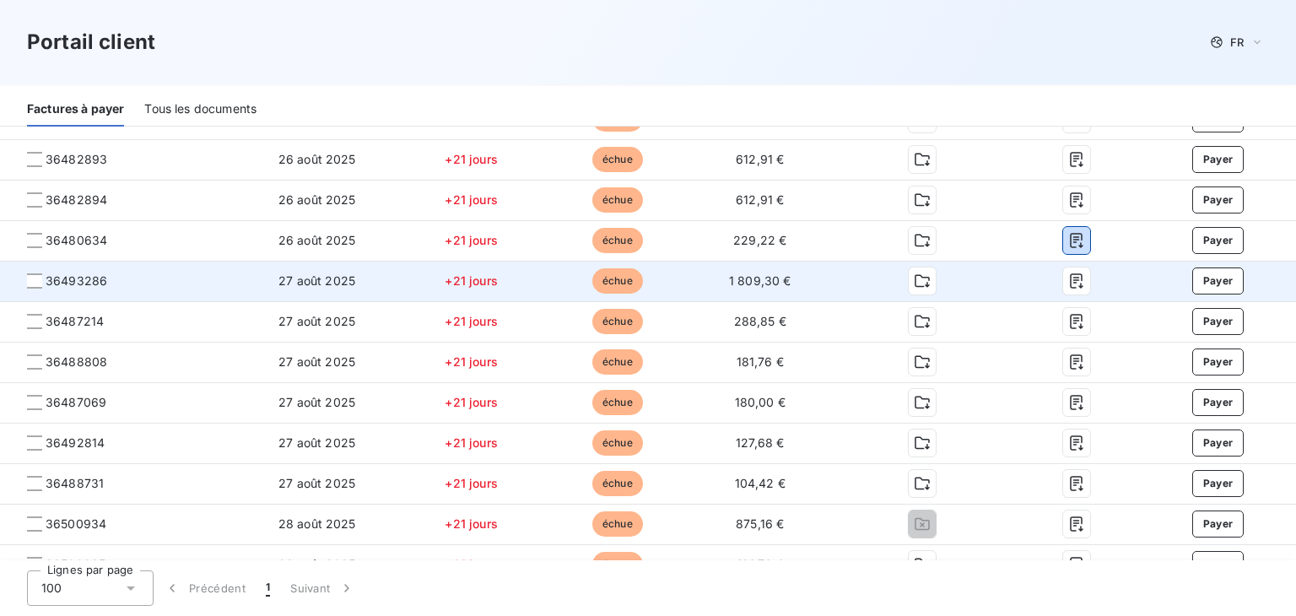
scroll to position [2026, 0]
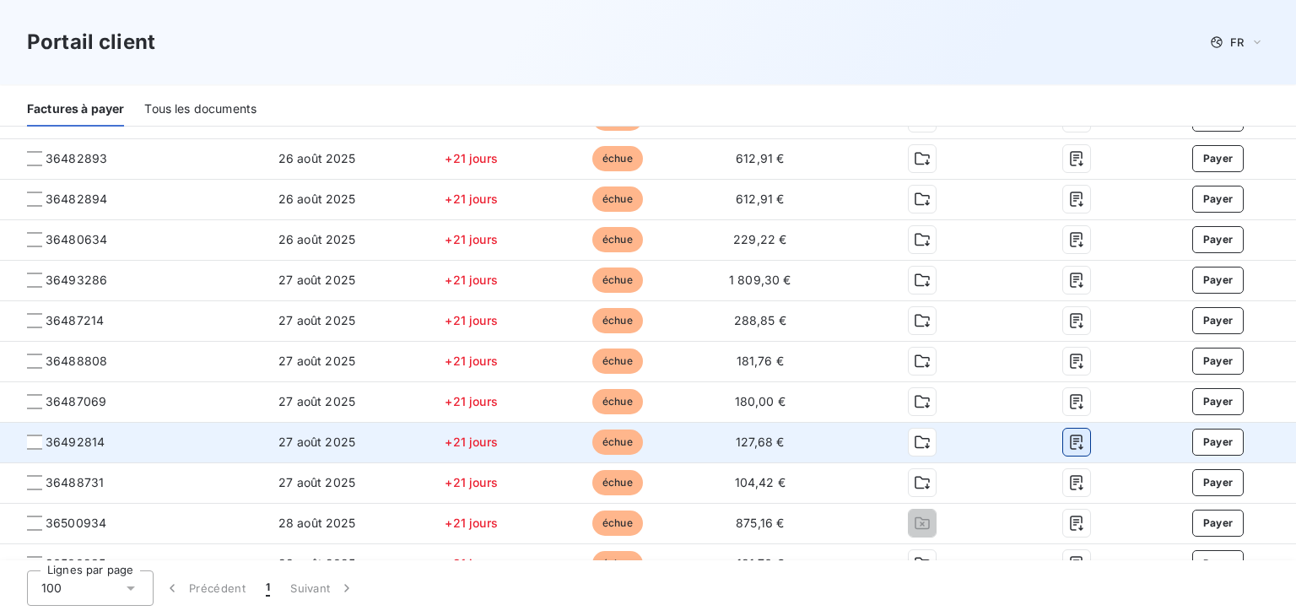
click at [1069, 441] on icon "button" at bounding box center [1076, 442] width 17 height 17
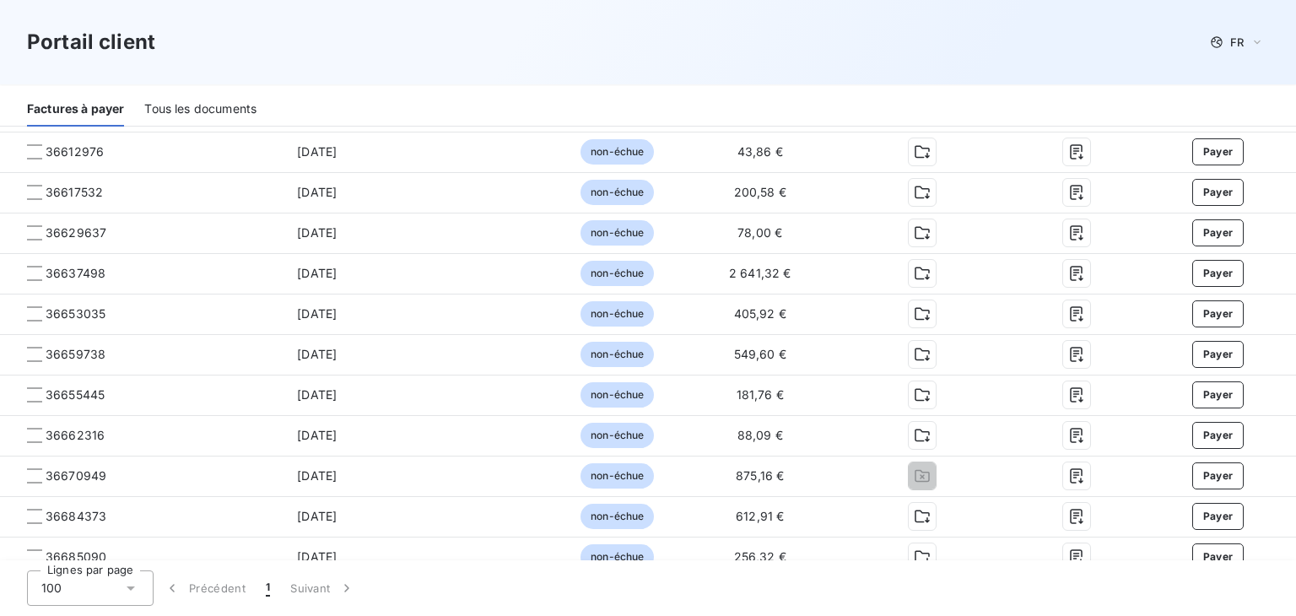
scroll to position [2882, 0]
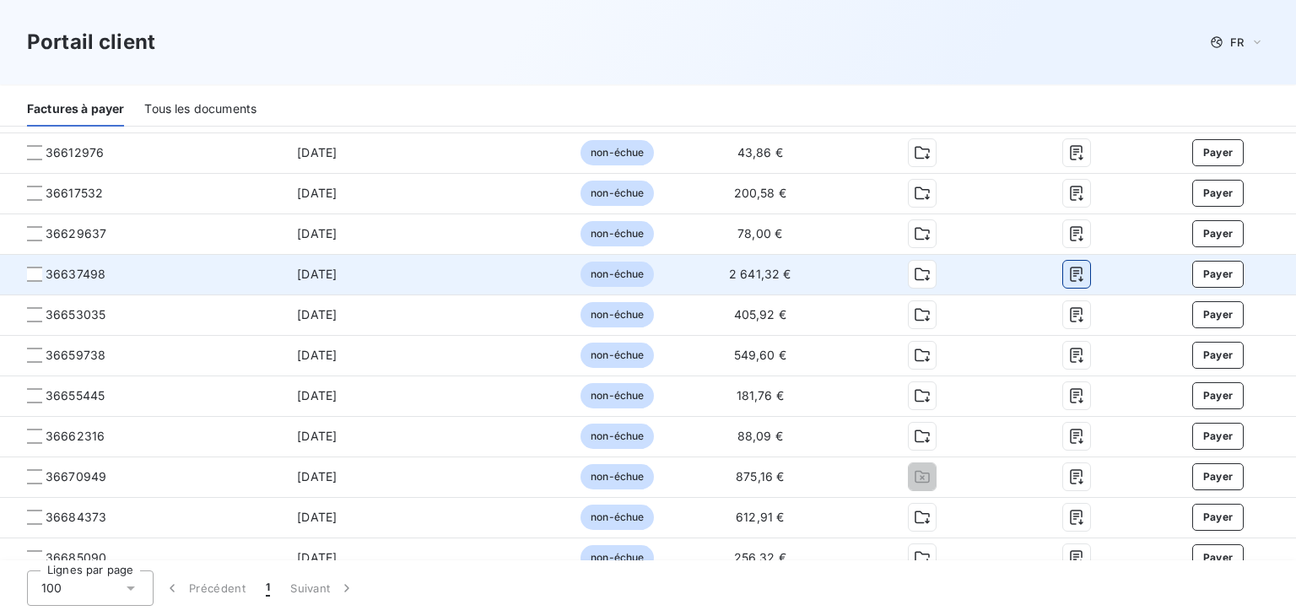
click at [1068, 276] on icon "button" at bounding box center [1076, 274] width 17 height 17
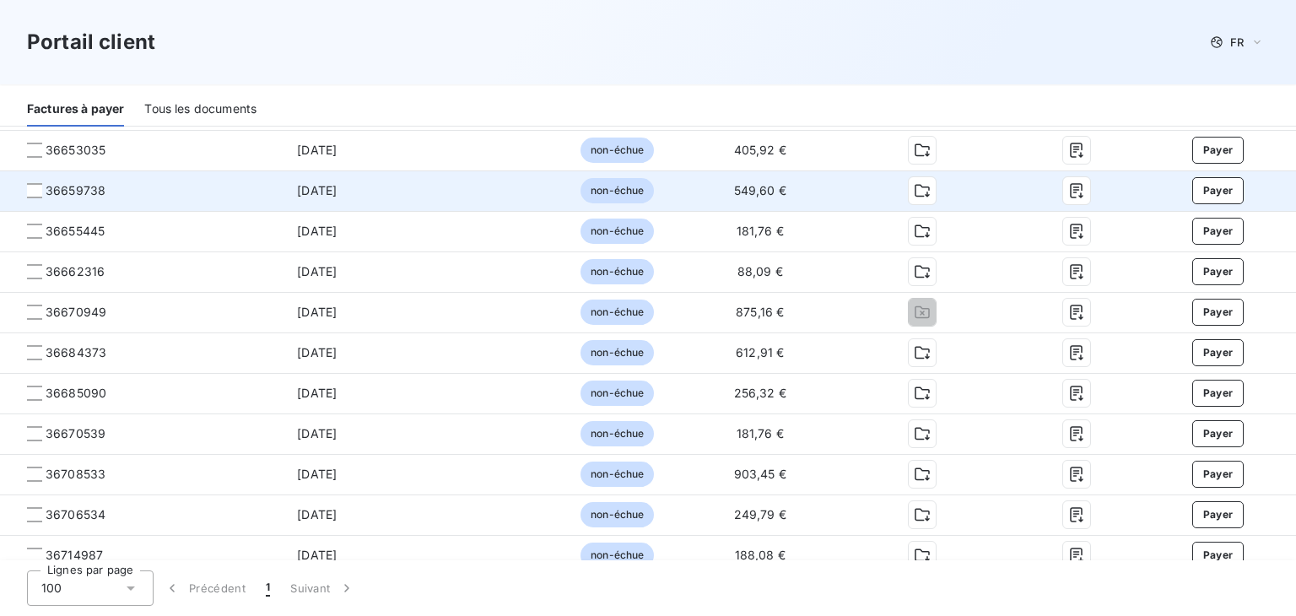
scroll to position [3051, 0]
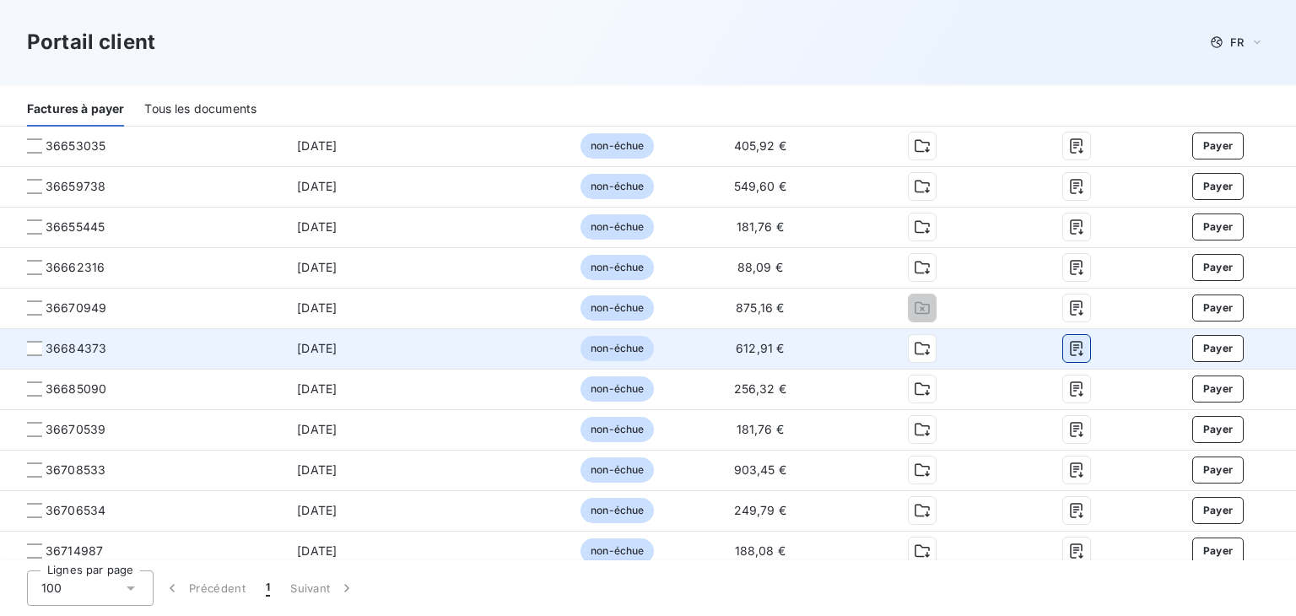
click at [1071, 347] on icon "button" at bounding box center [1076, 348] width 17 height 17
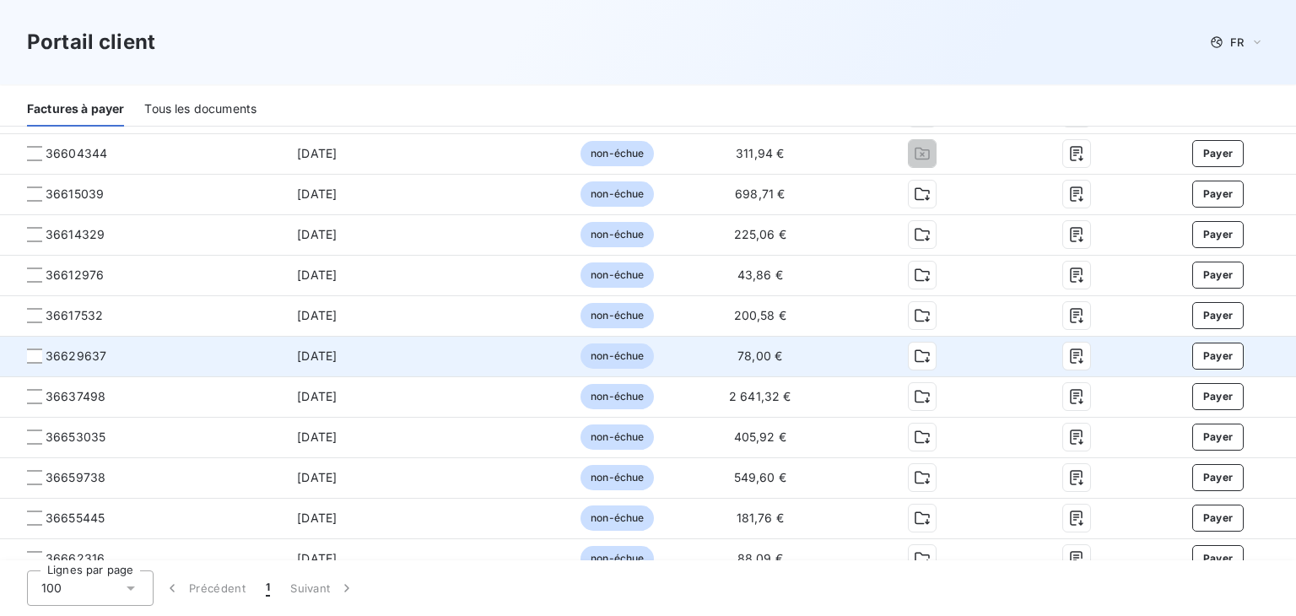
scroll to position [2798, 0]
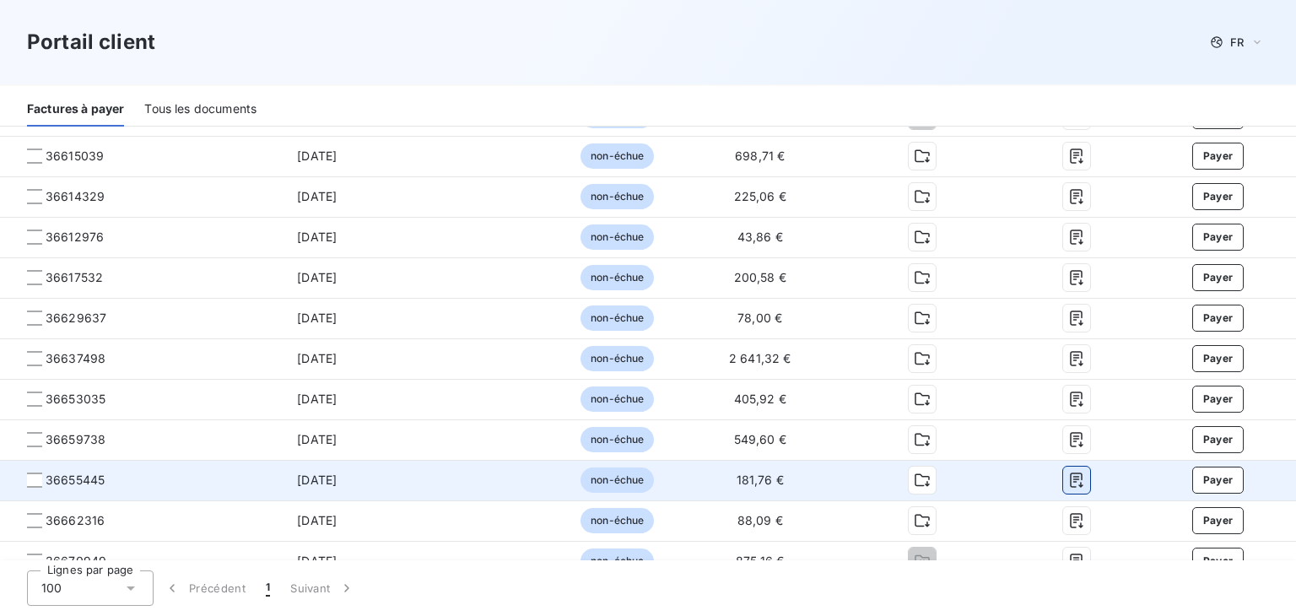
click at [1063, 484] on button "button" at bounding box center [1076, 480] width 27 height 27
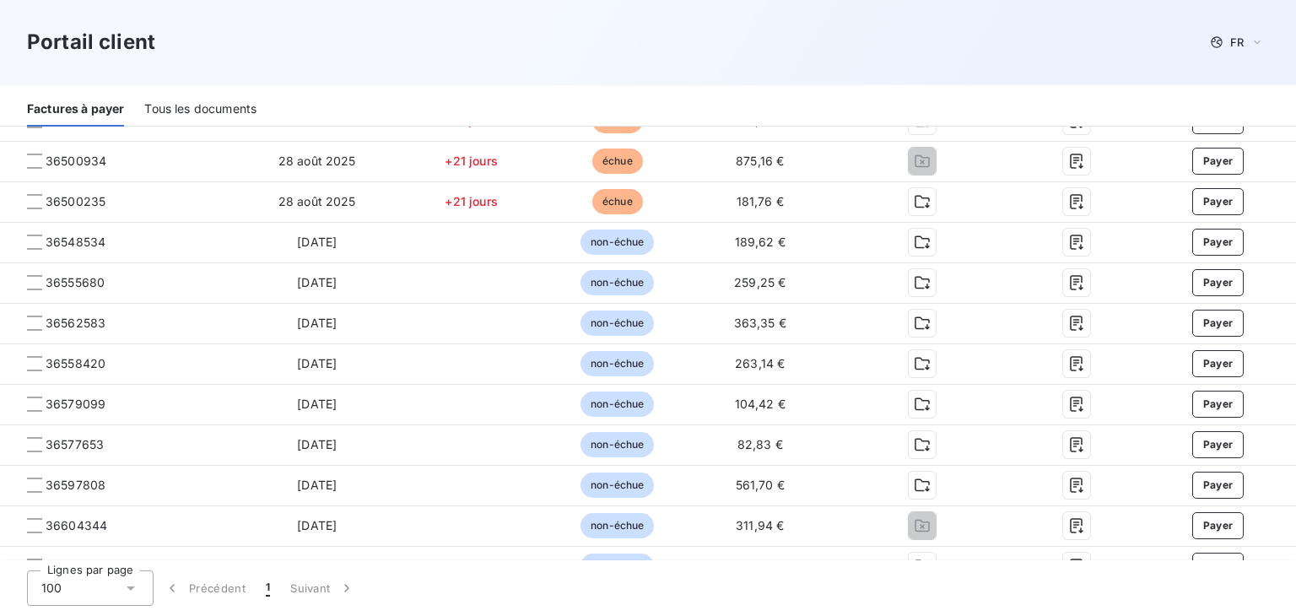
scroll to position [2460, 0]
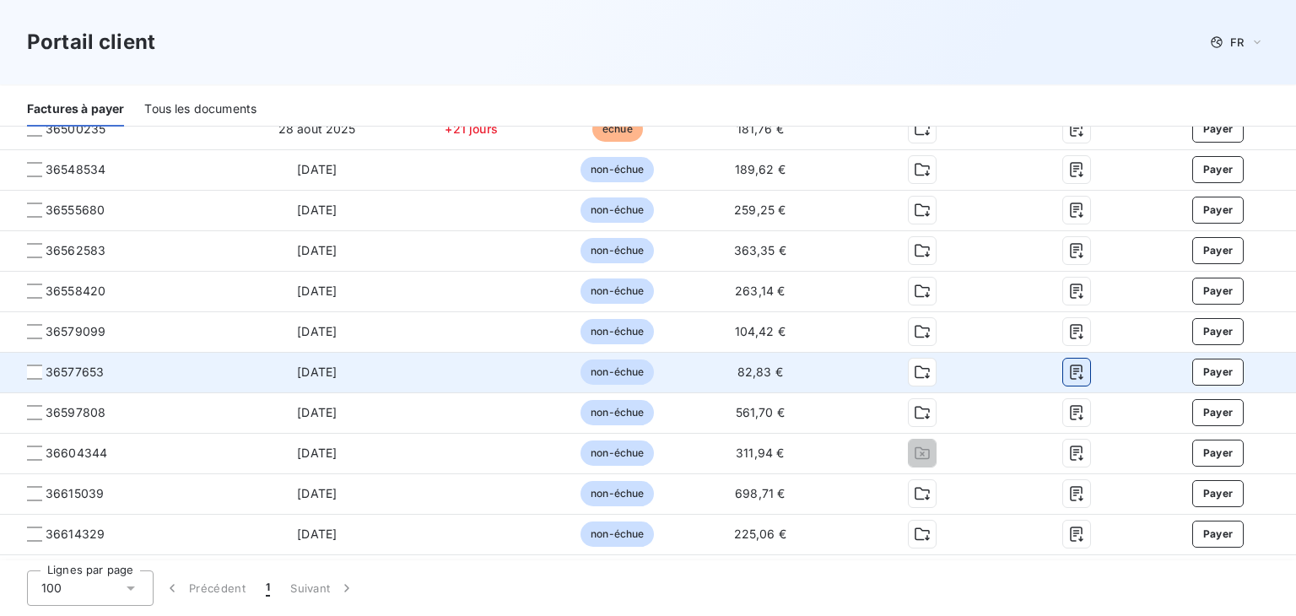
click at [1068, 379] on icon "button" at bounding box center [1076, 372] width 17 height 17
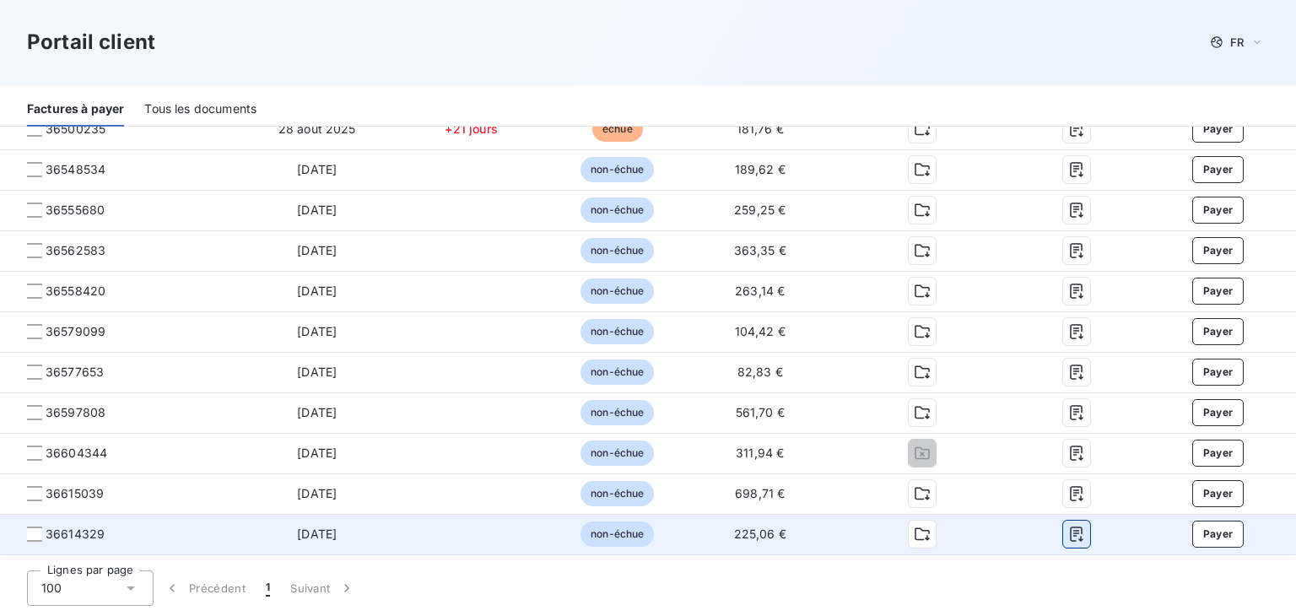
click at [1071, 529] on icon "button" at bounding box center [1076, 534] width 17 height 17
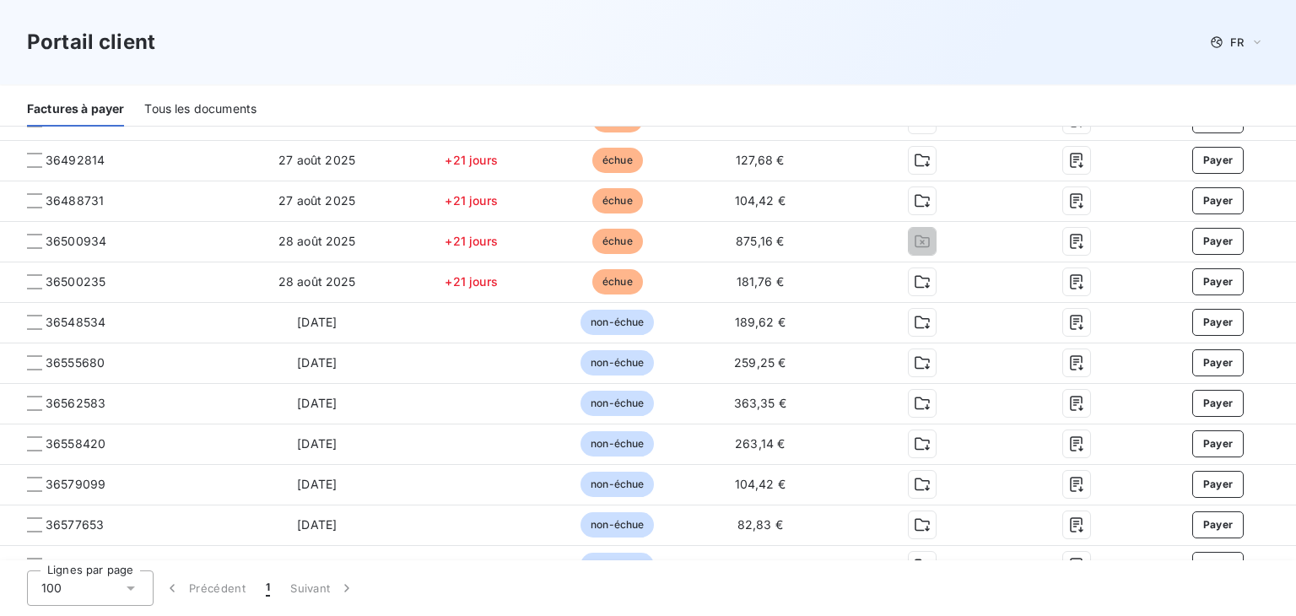
scroll to position [2291, 0]
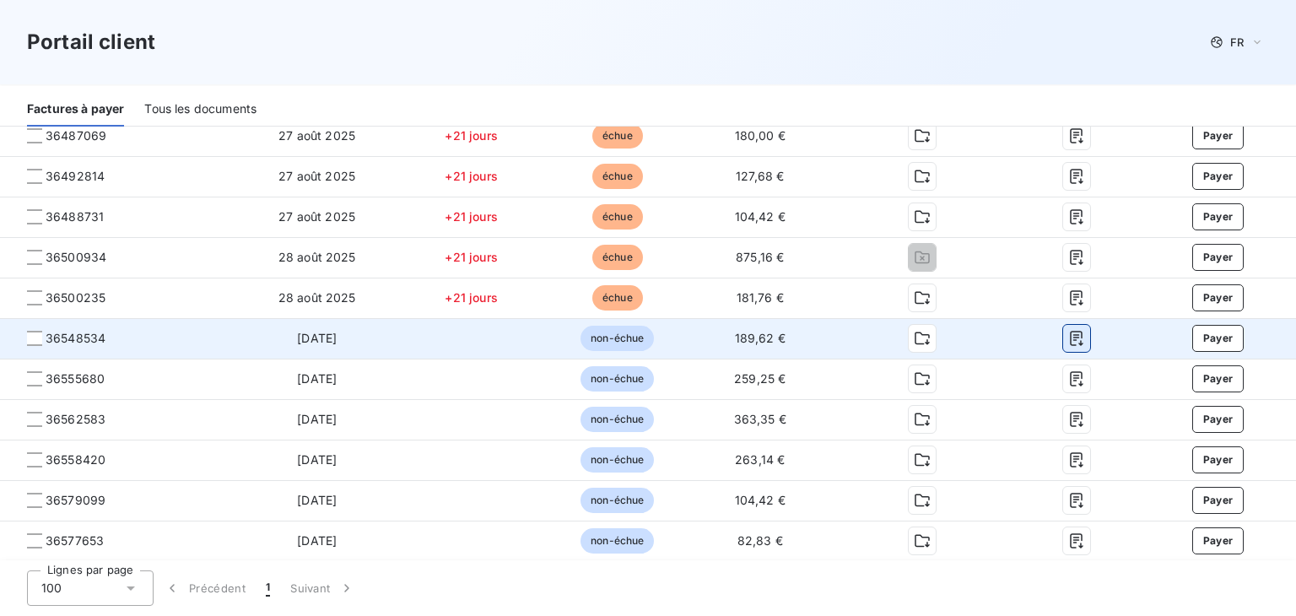
click at [1074, 336] on icon "button" at bounding box center [1076, 338] width 17 height 17
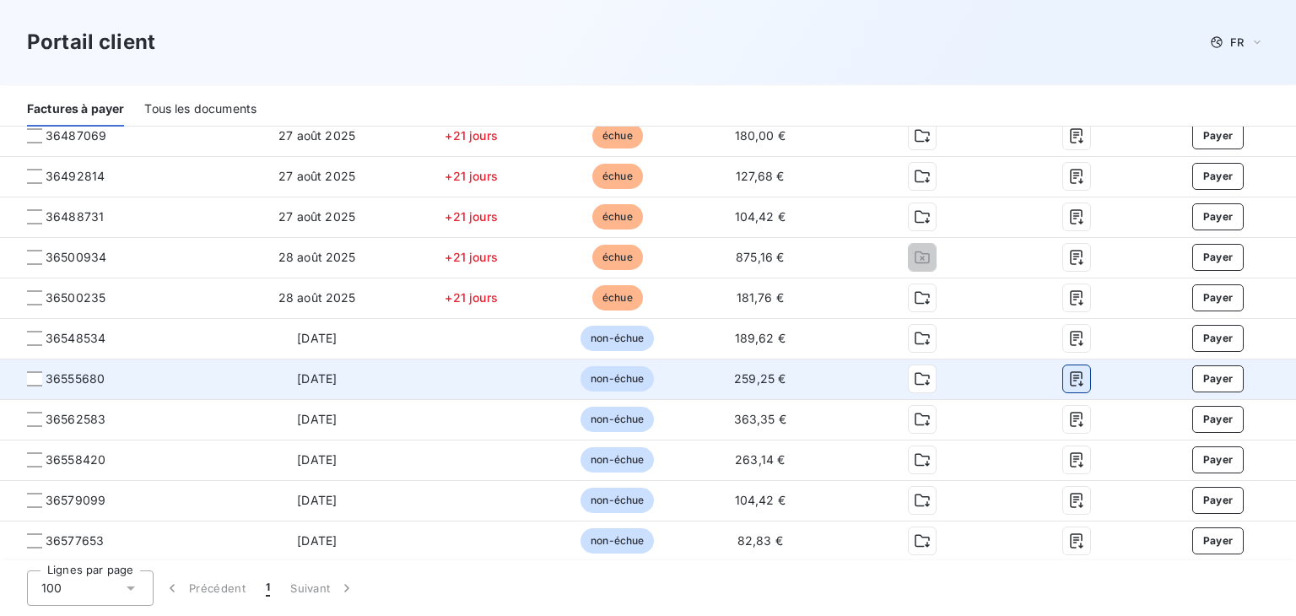
click at [1070, 378] on icon "button" at bounding box center [1076, 379] width 13 height 15
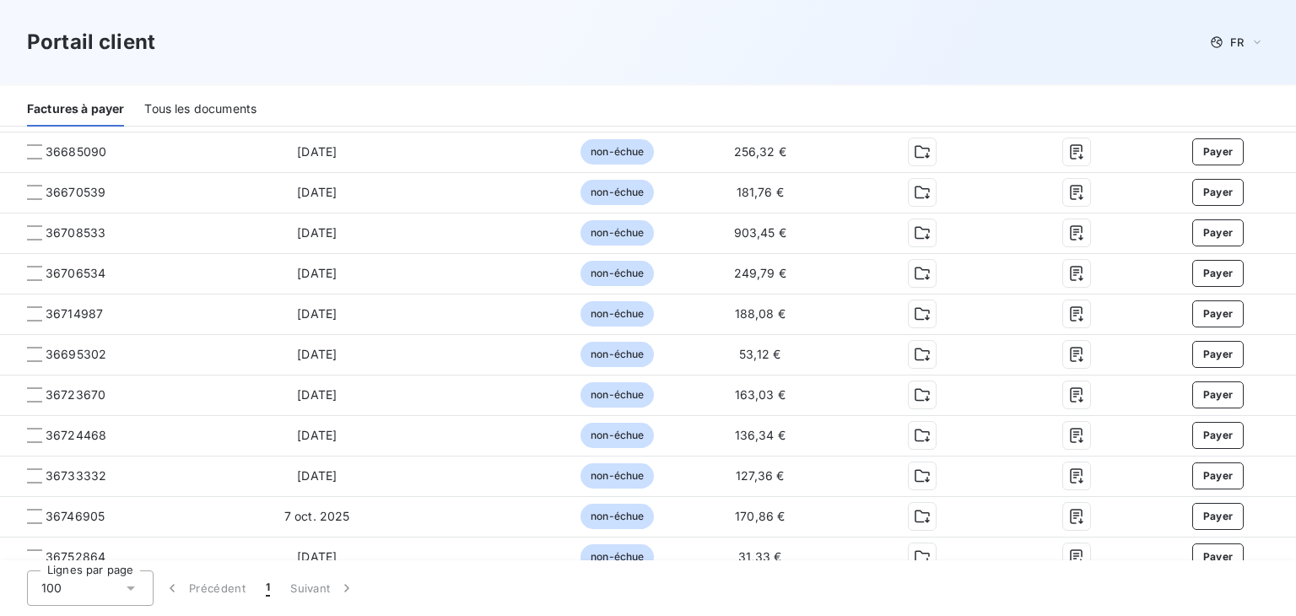
scroll to position [3304, 0]
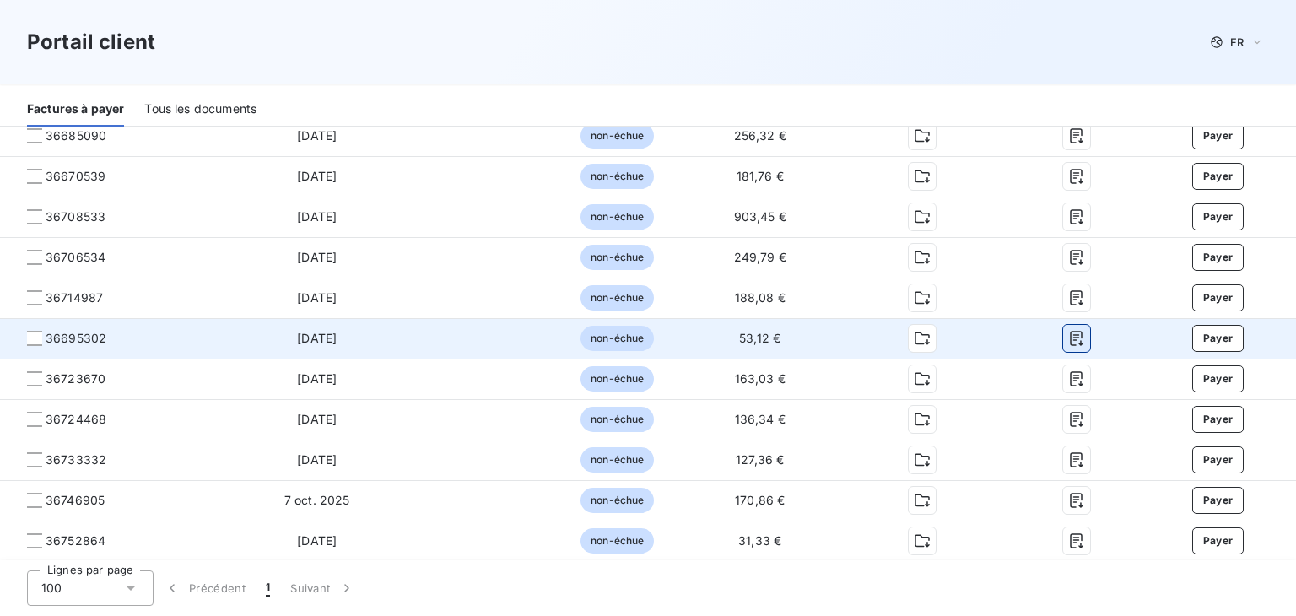
click at [1068, 339] on icon "button" at bounding box center [1076, 338] width 17 height 17
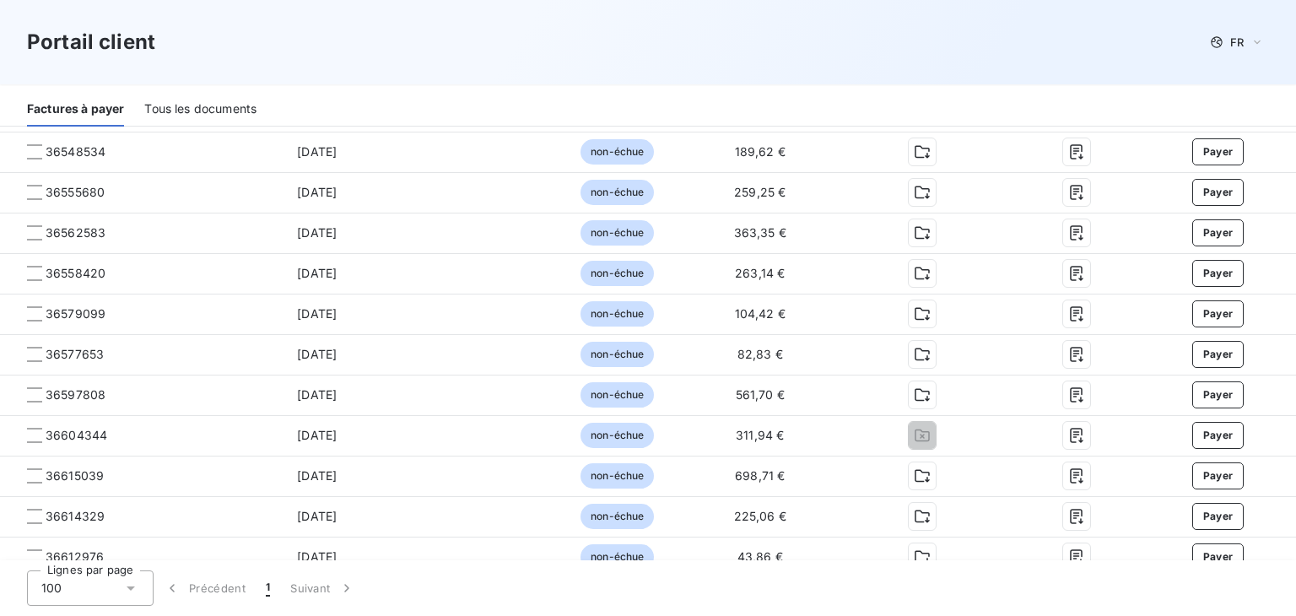
scroll to position [2460, 0]
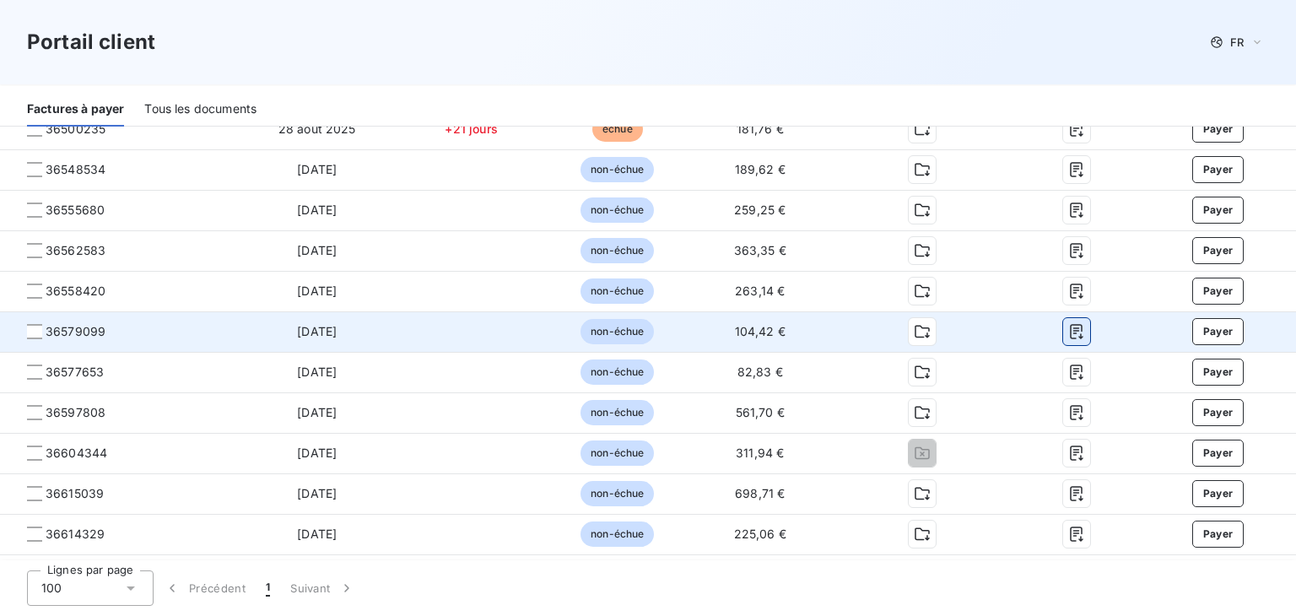
click at [1068, 338] on icon "button" at bounding box center [1076, 331] width 17 height 17
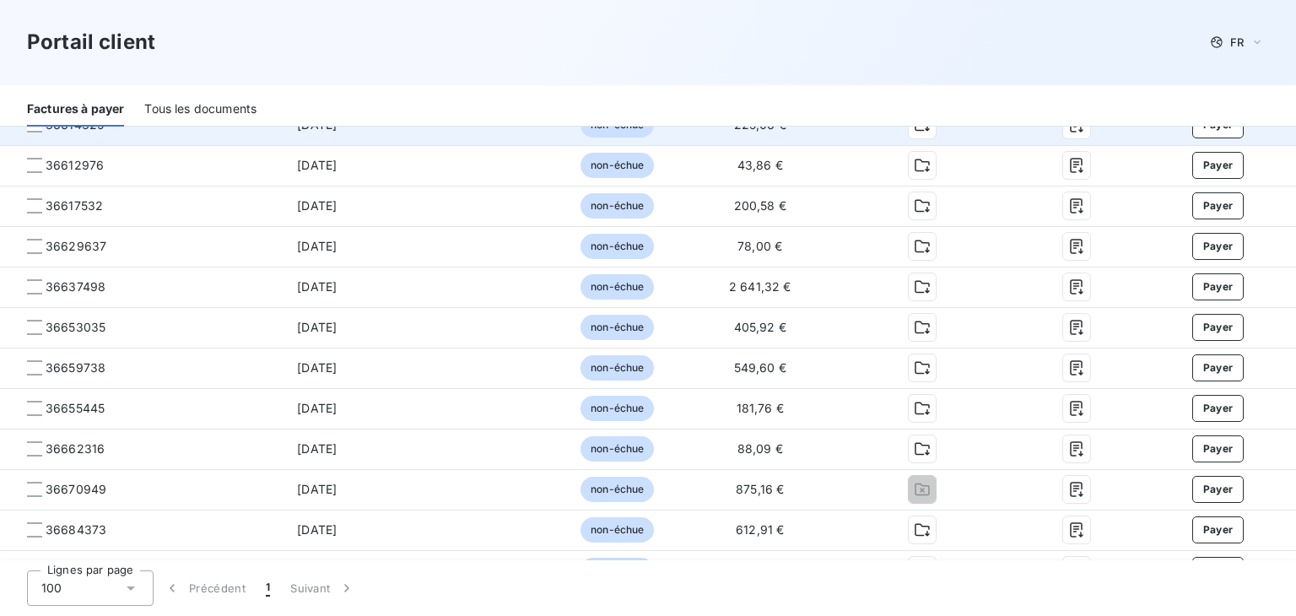
scroll to position [2882, 0]
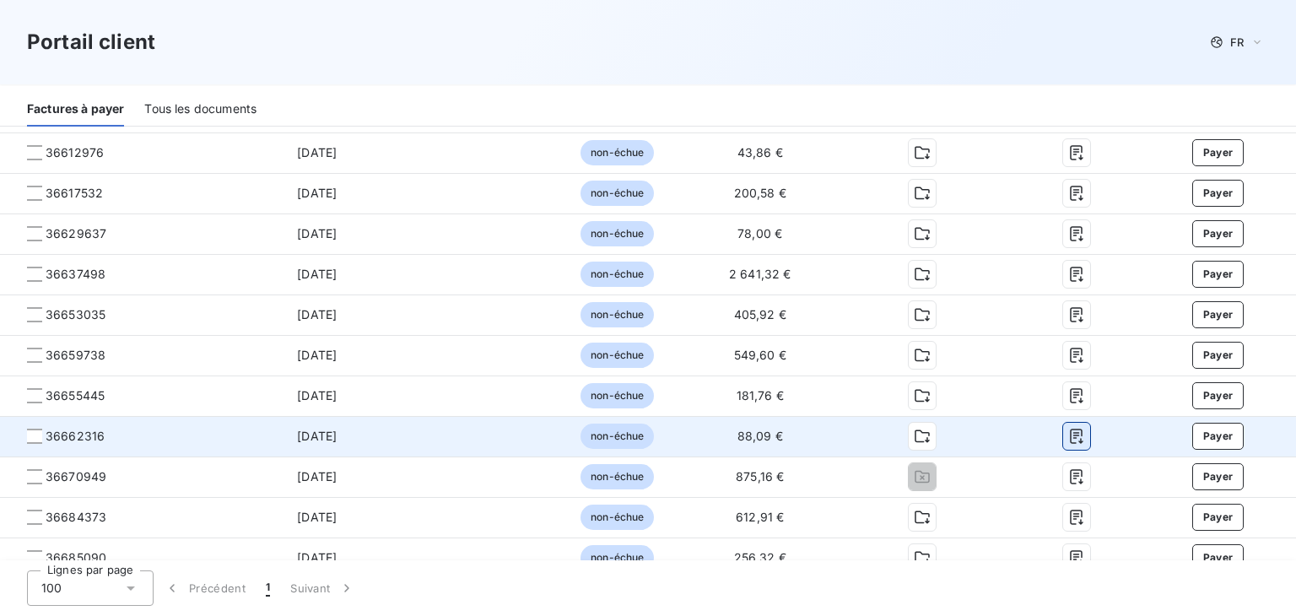
click at [1075, 445] on button "button" at bounding box center [1076, 436] width 27 height 27
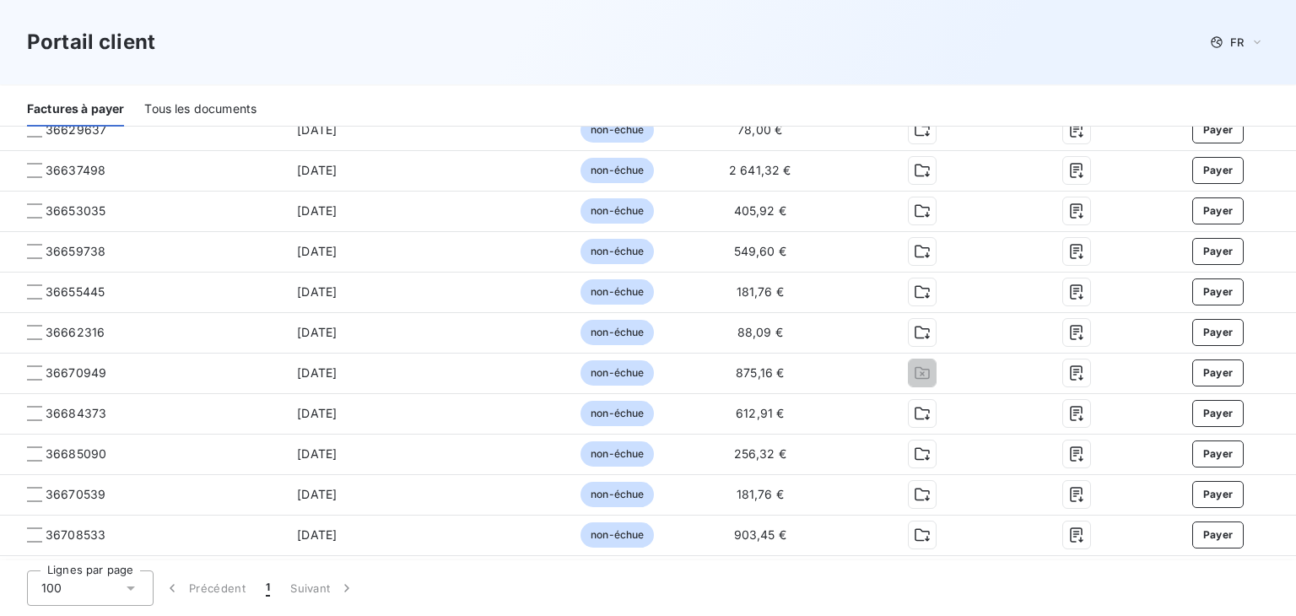
scroll to position [2967, 0]
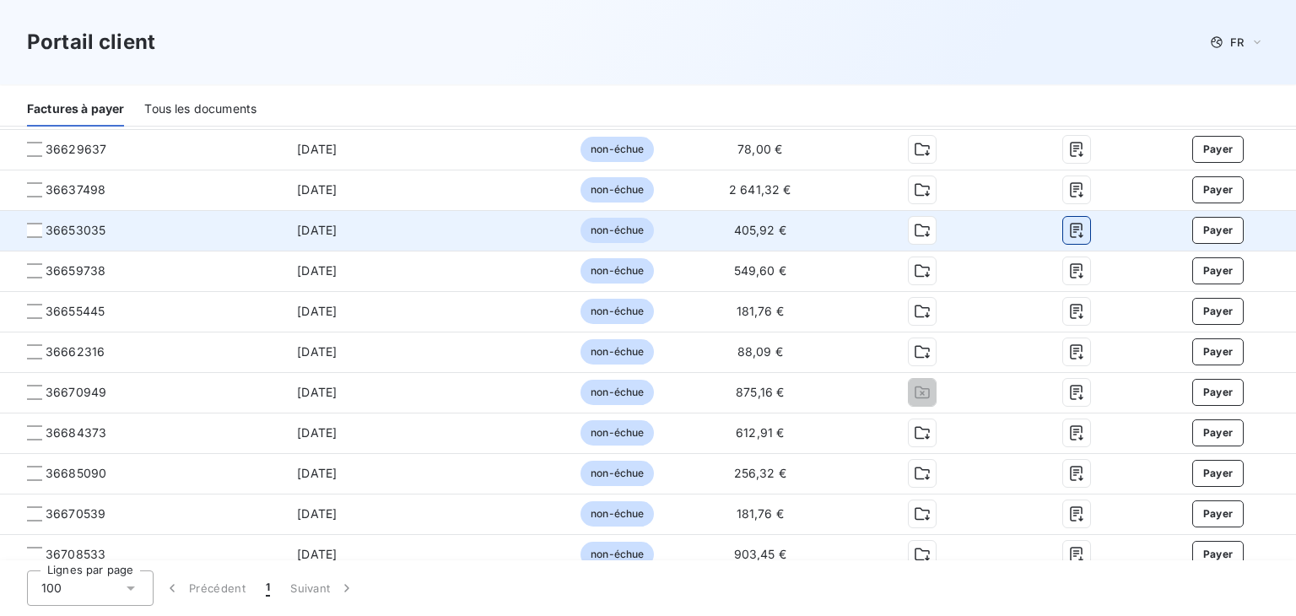
click at [1068, 234] on icon "button" at bounding box center [1076, 230] width 17 height 17
